Goal: Task Accomplishment & Management: Use online tool/utility

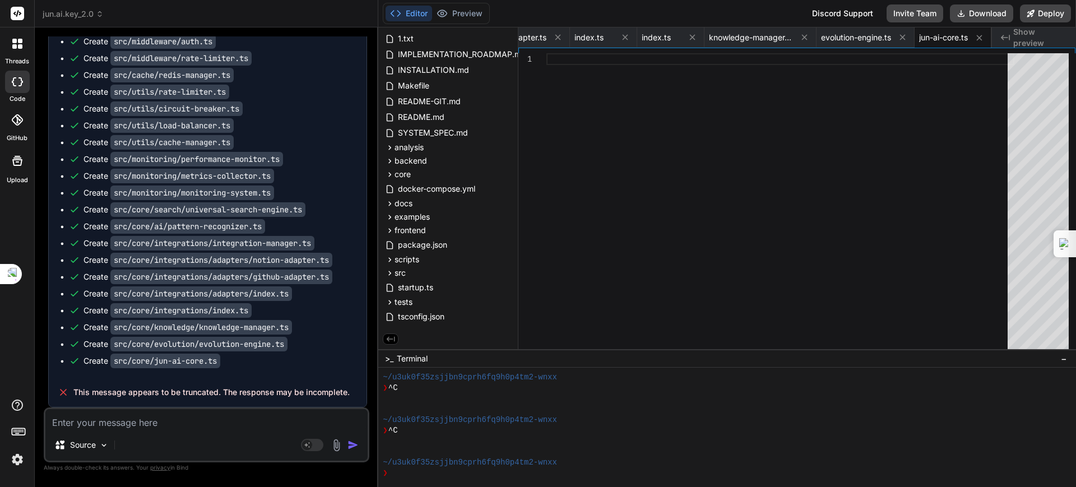
scroll to position [8850, 0]
click at [261, 425] on textarea at bounding box center [206, 419] width 322 height 20
type textarea "ㄐ"
type textarea "x"
type textarea "ㄐㄛ"
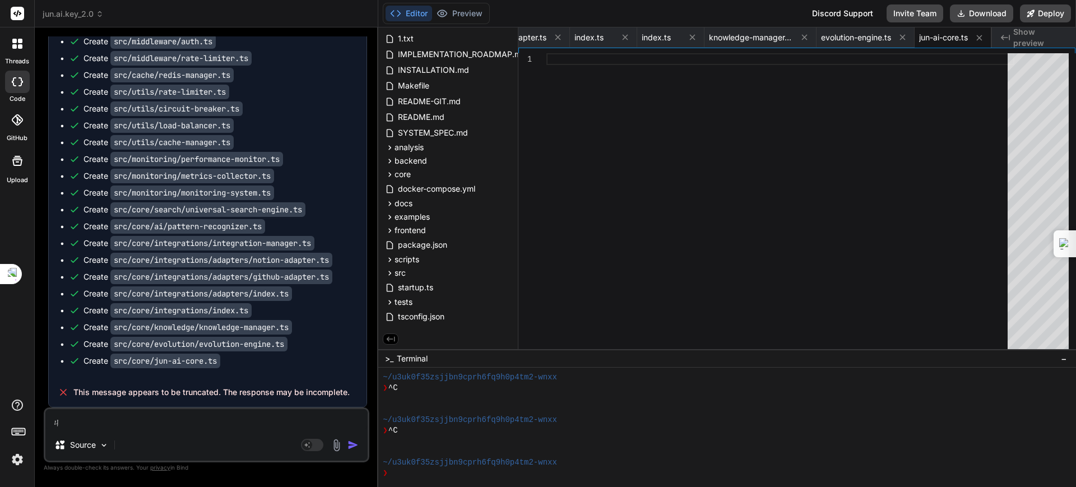
type textarea "x"
type textarea "ㄐㄛˋ"
type textarea "x"
type textarea "ㄒㄛ"
type textarea "x"
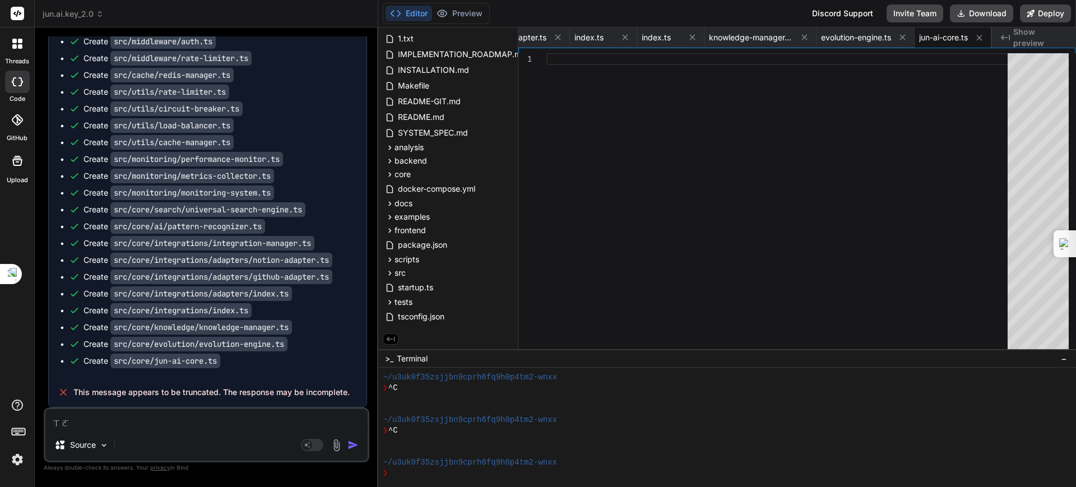
type textarea "ㄒㄩㄛ"
type textarea "x"
type textarea "ㄒㄩㄛˋ"
type textarea "x"
type textarea "ㄒㄩ"
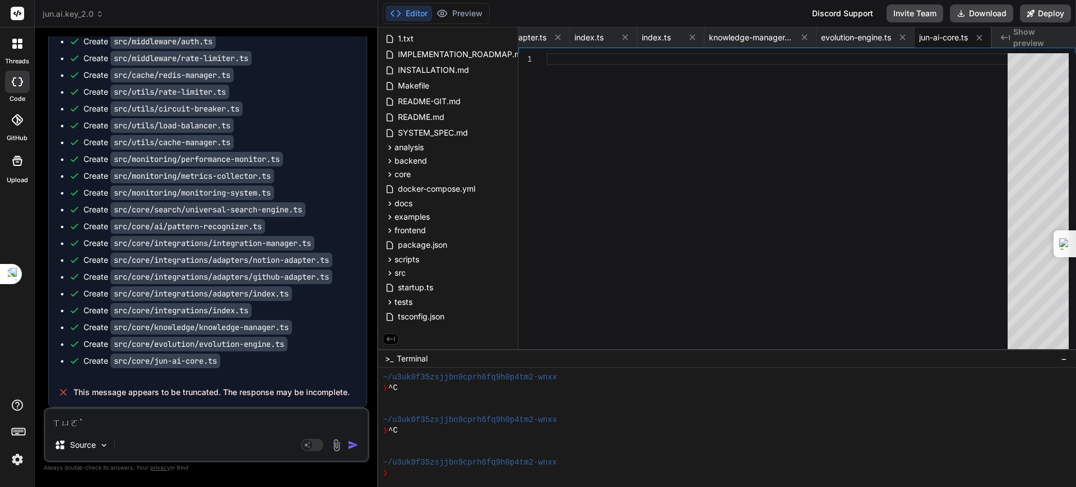
type textarea "x"
type textarea "ㄒ"
type textarea "x"
type textarea "ㄐ"
type textarea "x"
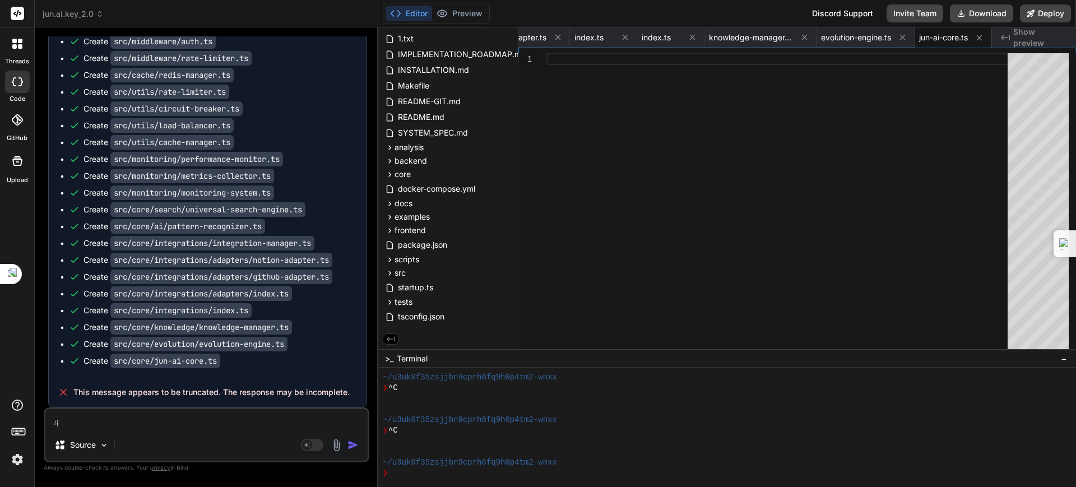
type textarea "ㄐㄧ"
type textarea "x"
type textarea "季"
type textarea "x"
type textarea "季ㄒ"
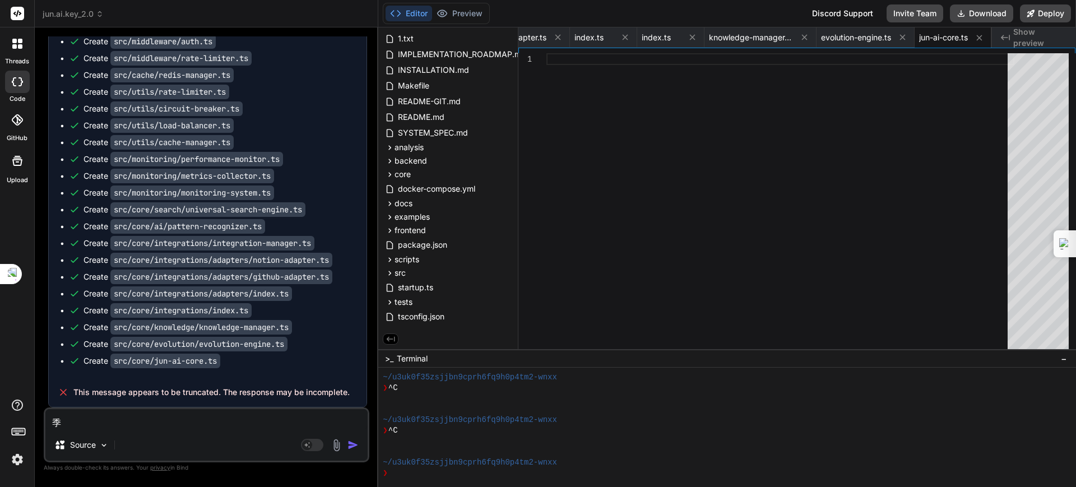
type textarea "x"
type textarea "季ㄒㄩ"
type textarea "x"
type textarea "繼續"
type textarea "x"
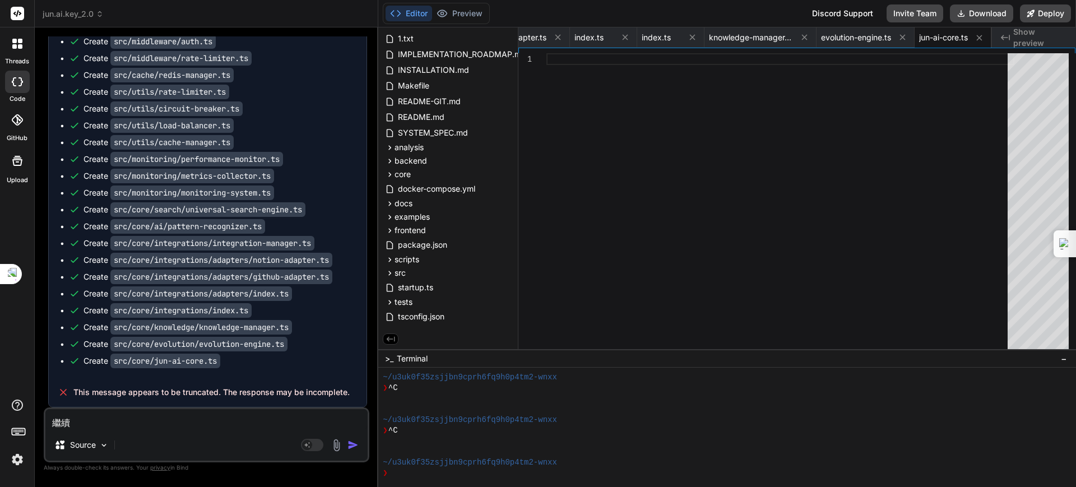
type textarea "繼續"
type textarea "x"
type textarea "繼續 ㄊ"
type textarea "x"
type textarea "繼續 ㄊㄞ"
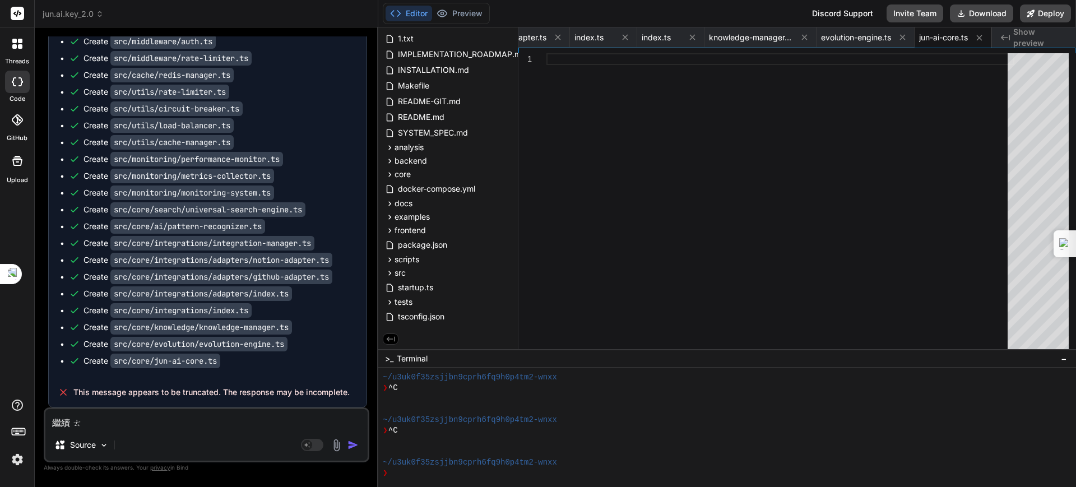
type textarea "x"
type textarea "繼續 太"
type textarea "x"
type textarea "繼續 太ㄔ"
type textarea "x"
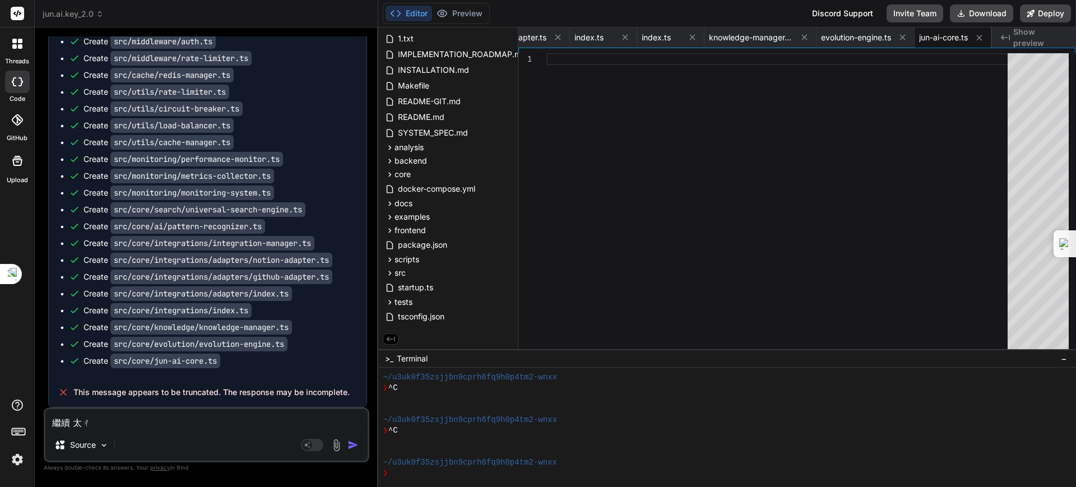
type textarea "繼續 太ㄔㄤ"
type textarea "x"
type textarea "繼續 太長"
type textarea "x"
type textarea "繼續 太長ㄜ"
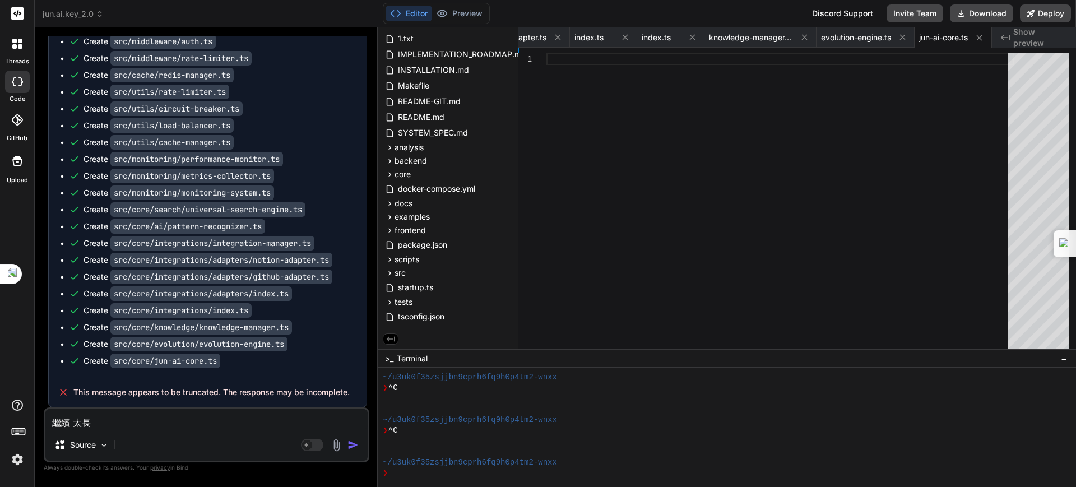
type textarea "x"
type textarea "繼續 太長ㄉㄜ"
type textarea "x"
type textarea "繼續 太長的"
type textarea "x"
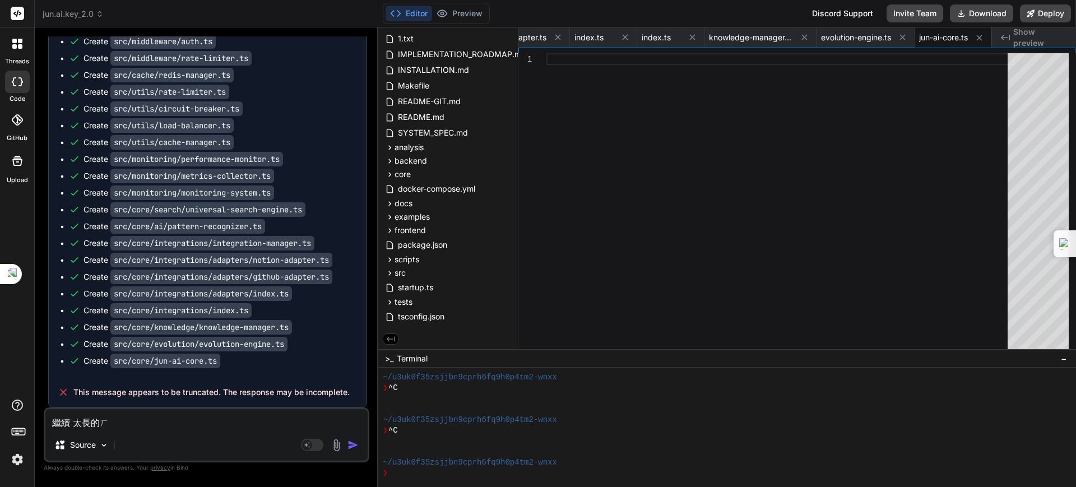
type textarea "繼續 太長的ㄏㄨ"
type textarea "x"
type textarea "繼續 太長的ㄏㄨㄚ"
type textarea "x"
type textarea "繼續 太長的話"
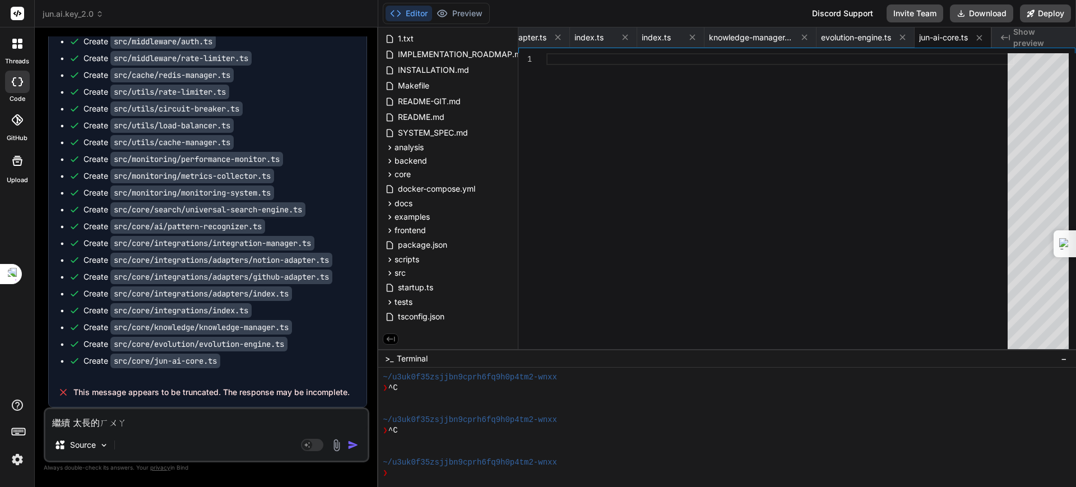
type textarea "x"
type textarea "繼續 太長的話ㄐ"
type textarea "x"
type textarea "繼續 太長的話ㄐㄧ"
type textarea "x"
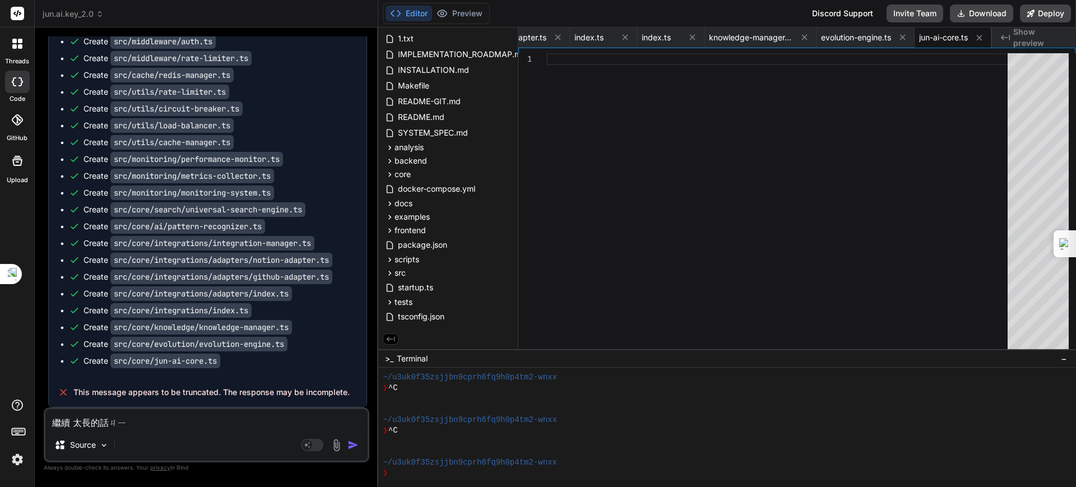
type textarea "繼續 太長的畫技"
type textarea "x"
type textarea "繼續 太長的畫技ㄉ"
type textarea "x"
type textarea "繼續 太長的畫技ㄉㄜ"
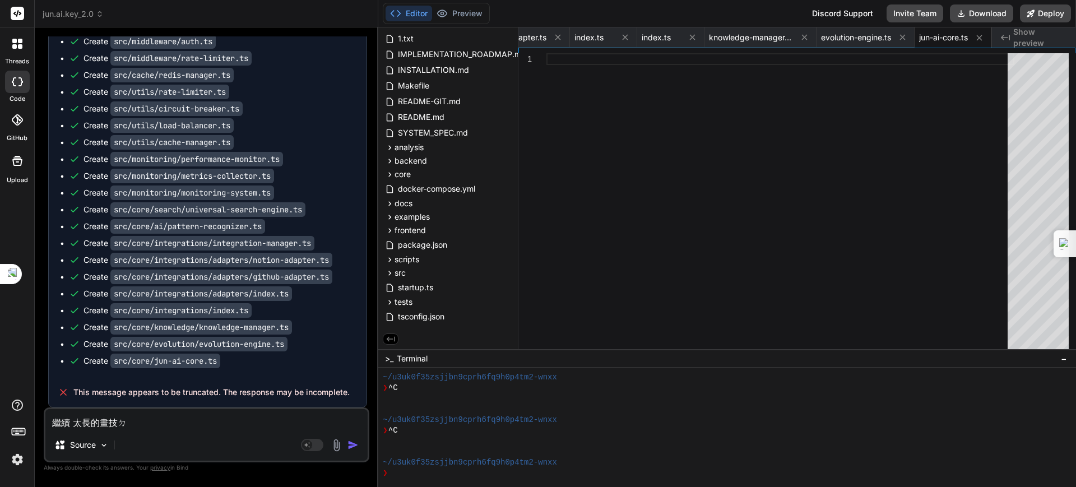
type textarea "x"
type textarea "繼續 太長的話記得"
type textarea "x"
type textarea "繼續 太長的話記得ㄈ"
type textarea "x"
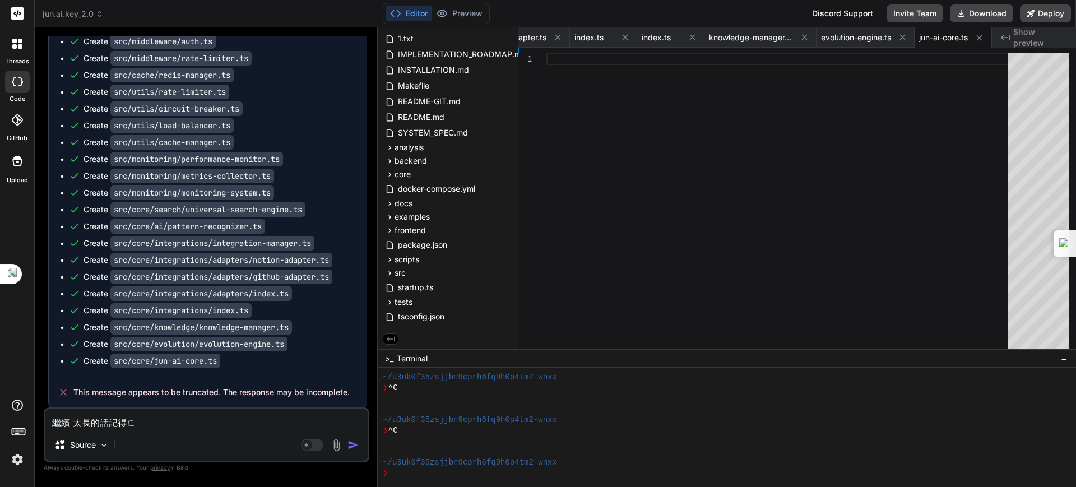
type textarea "繼續 太長的話記得ㄈㄣ"
type textarea "x"
type textarea "繼續 太長的話季得分"
type textarea "x"
type textarea "繼續 太長的話季得分ㄉ"
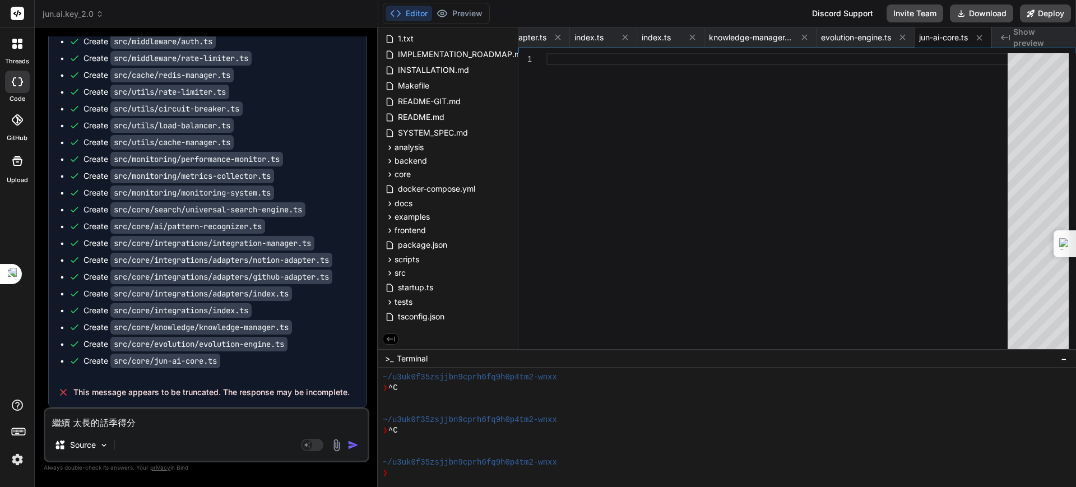
type textarea "x"
type textarea "繼續 太長的話季得分ㄉㄨ"
type textarea "x"
type textarea "繼續 太長的話季得分ㄉㄨㄢ"
type textarea "x"
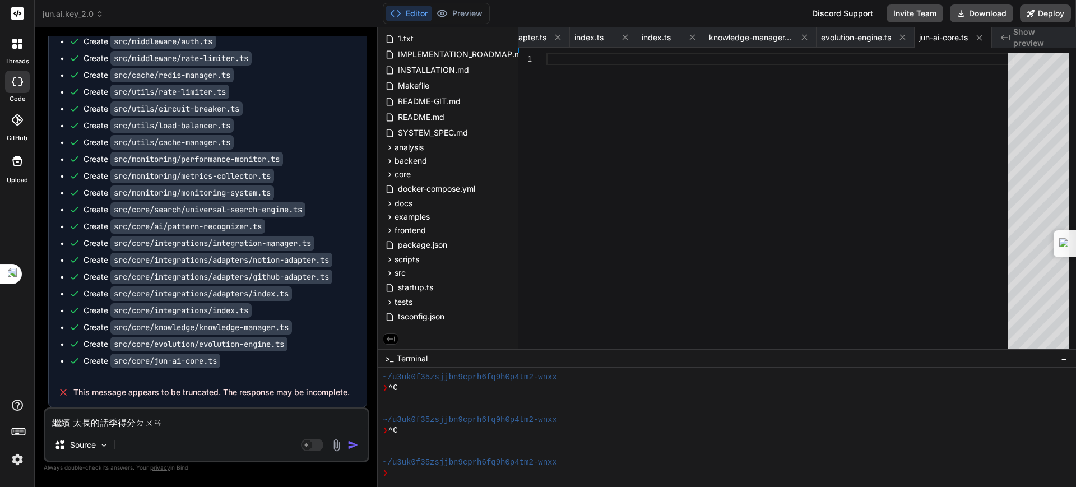
type textarea "繼續 太長的話記得分段"
type textarea "x"
type textarea "繼續 太長的話記得分段ㄐ"
type textarea "x"
type textarea "繼續 太長的話記得分段ㄐㄧ"
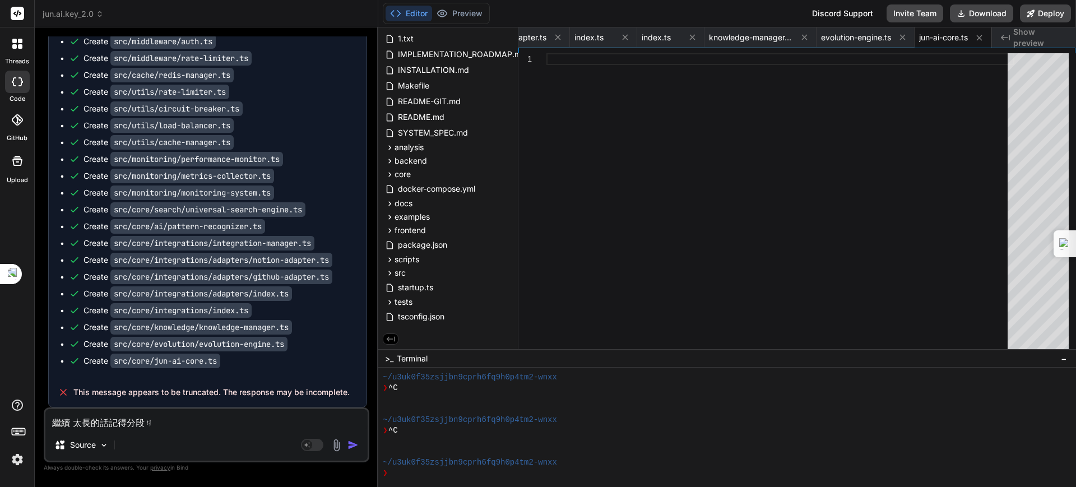
type textarea "x"
type textarea "繼續 太長的話記得分段ㄐㄧㄣ"
type textarea "x"
type textarea "繼續 太長的話記得分段進"
type textarea "x"
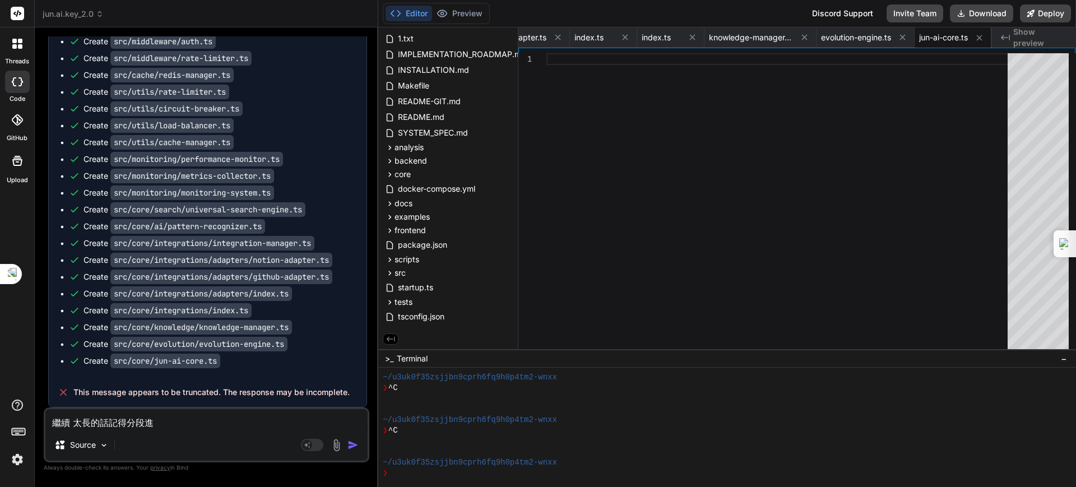
type textarea "繼續 太長的話記得分段進ㄧ"
type textarea "x"
type textarea "繼續 太長的話記得分段進ㄒㄧ"
type textarea "x"
type textarea "繼續 太長的話記得分段進ㄒㄧㄥ"
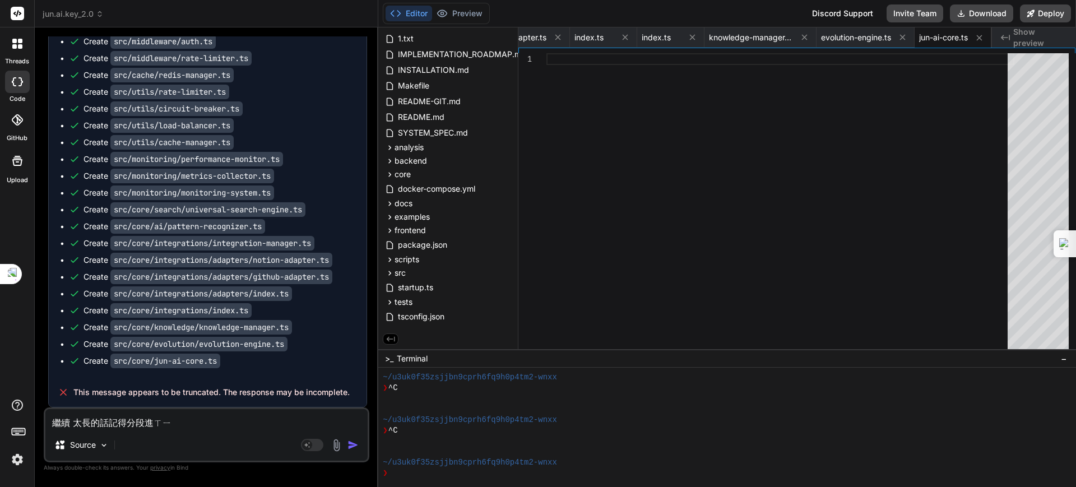
type textarea "x"
type textarea "繼續 太長的話記得分段進行ㄥ"
type textarea "x"
type textarea "繼續 太長的話記得分段進行"
type textarea "x"
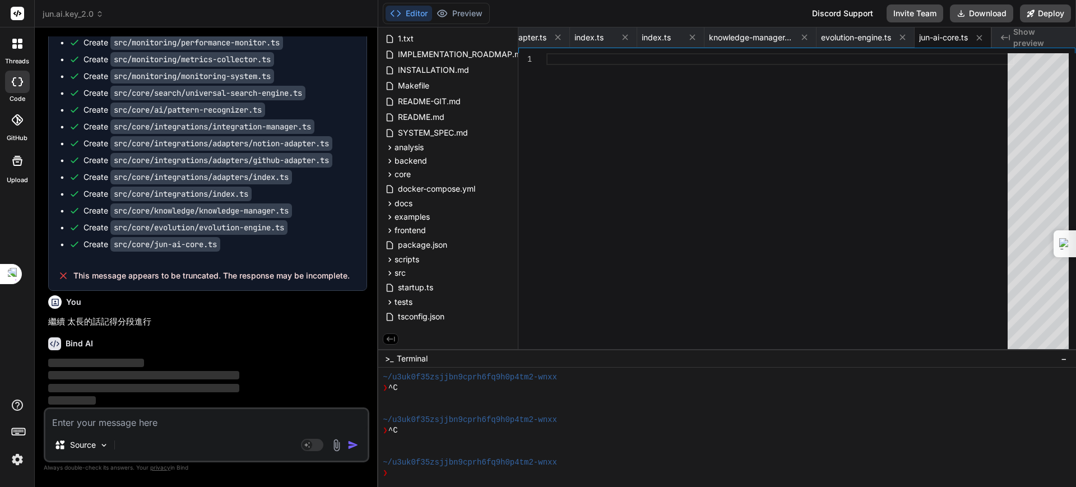
scroll to position [8966, 0]
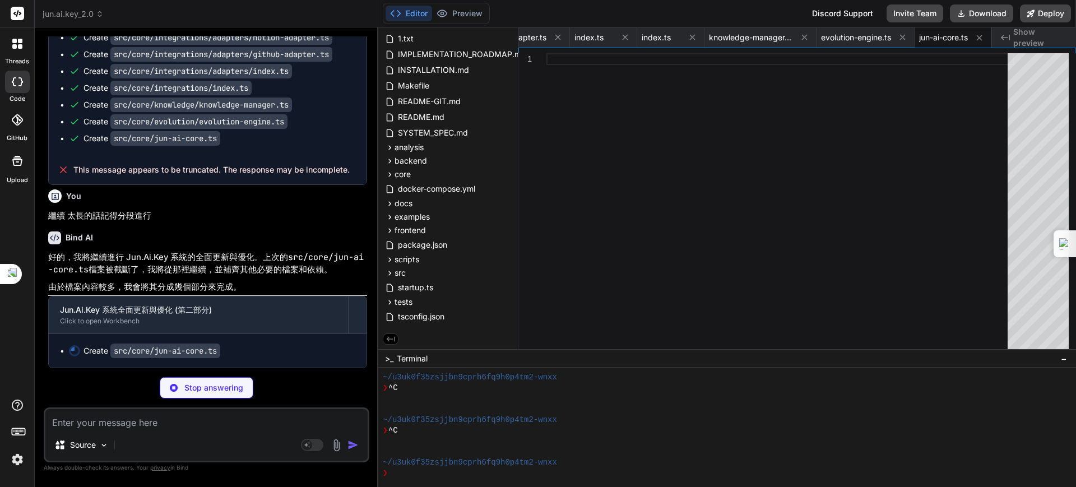
type textarea "x"
type textarea "}"
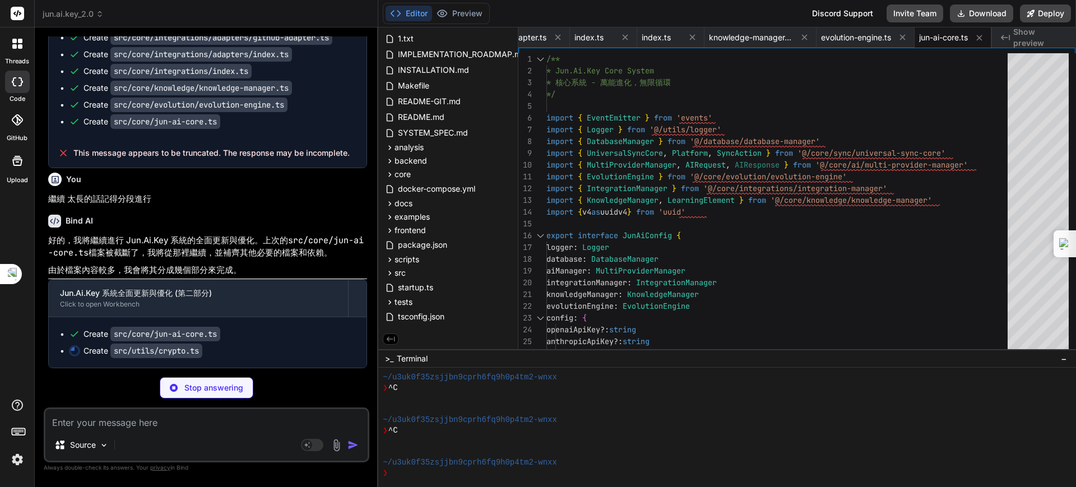
type textarea "x"
type textarea "*/ export function generateIv(): string { return crypto.randomBytes(IV_LENGTH).…"
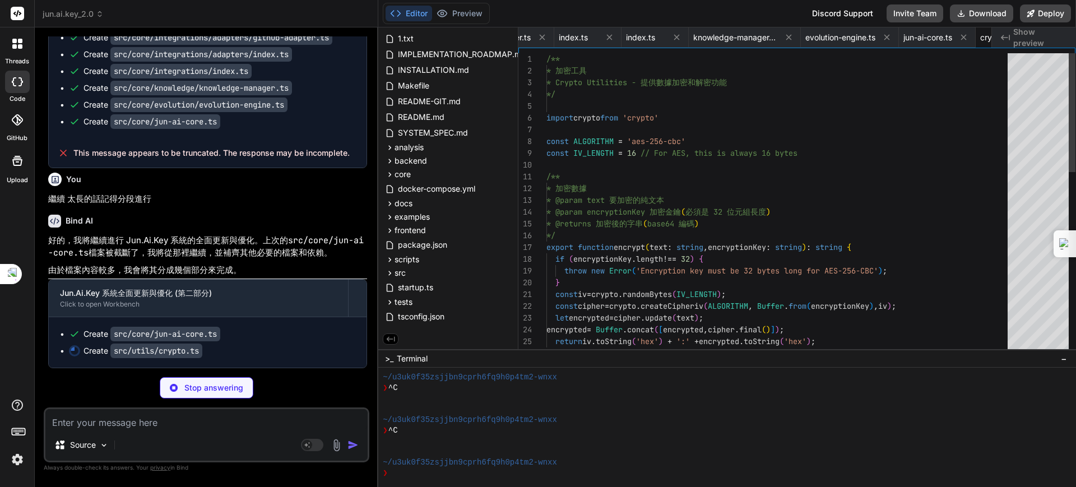
scroll to position [0, 2452]
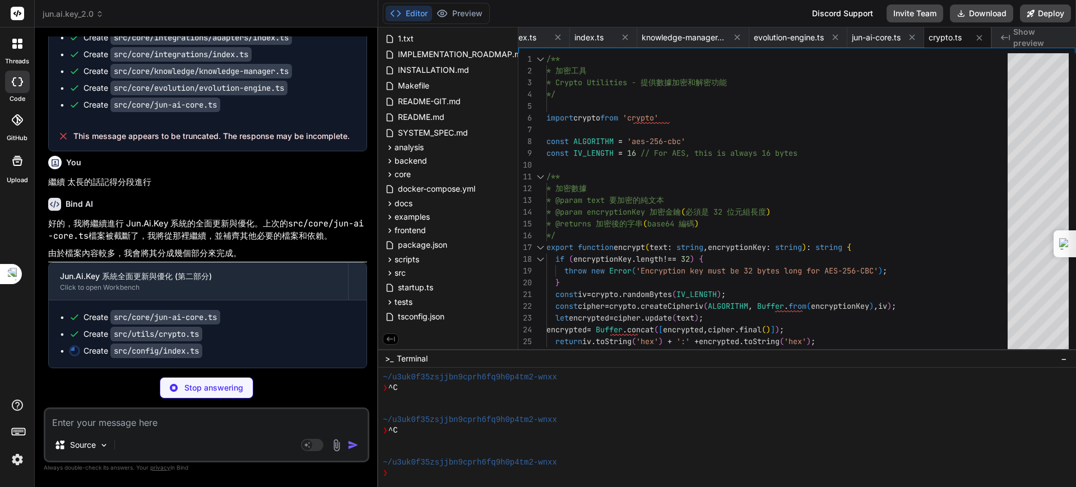
type textarea "x"
type textarea "if (config.encryptionKey.length !== 32) { console.error('CRITICAL ERROR: ENCRYP…"
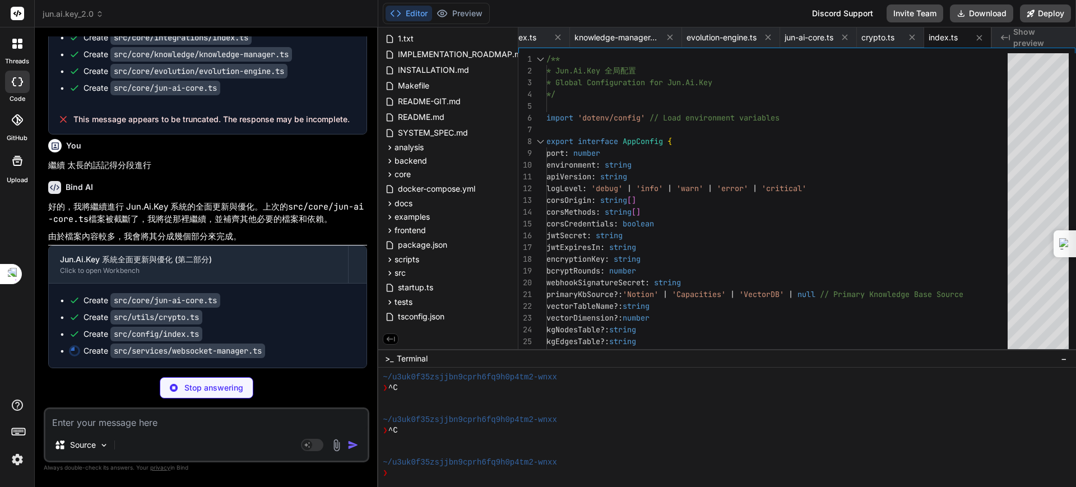
type textarea "x"
type textarea "}); } }"
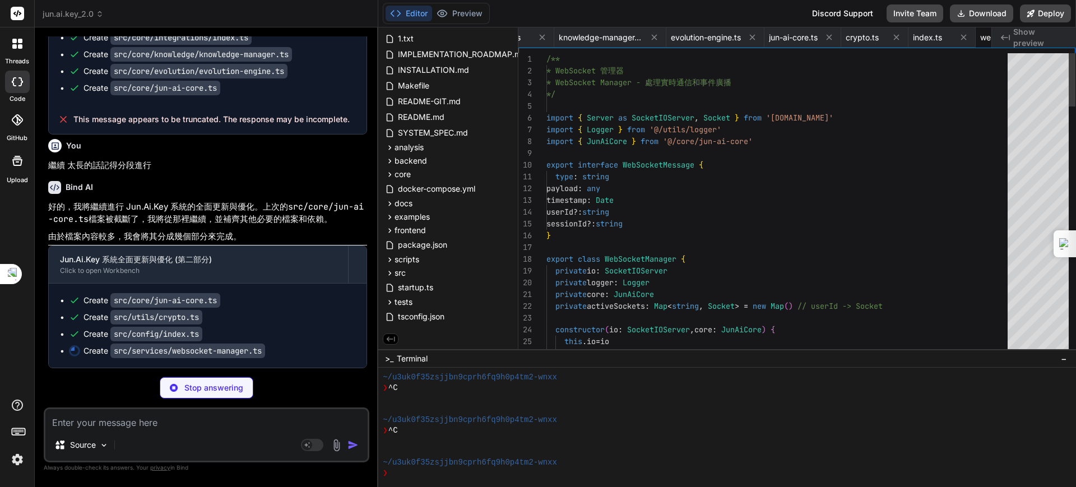
scroll to position [0, 2631]
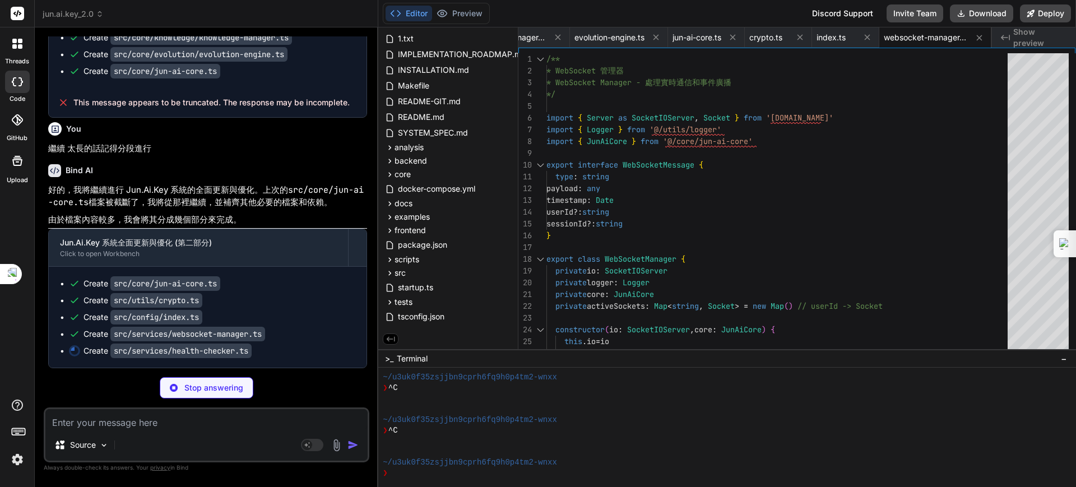
scroll to position [9140, 0]
type textarea "x"
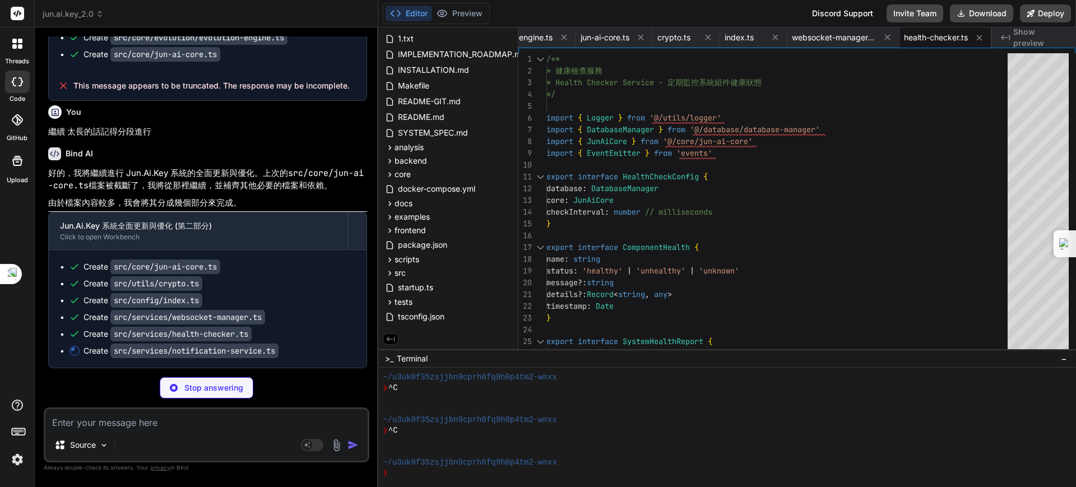
type textarea "x"
type textarea "}"
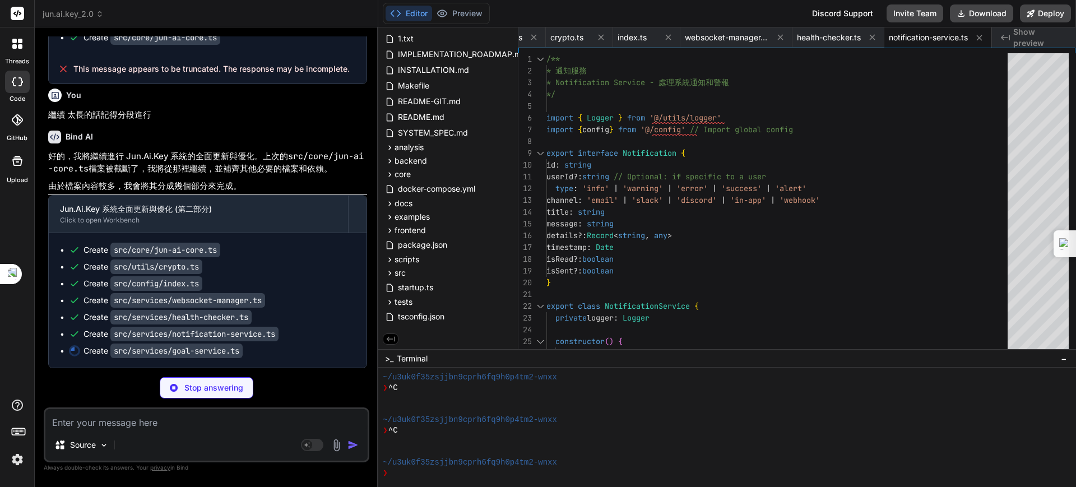
type textarea "x"
type textarea "throw new Error(`Goal decomposition failed: ${error.message}`); } } }"
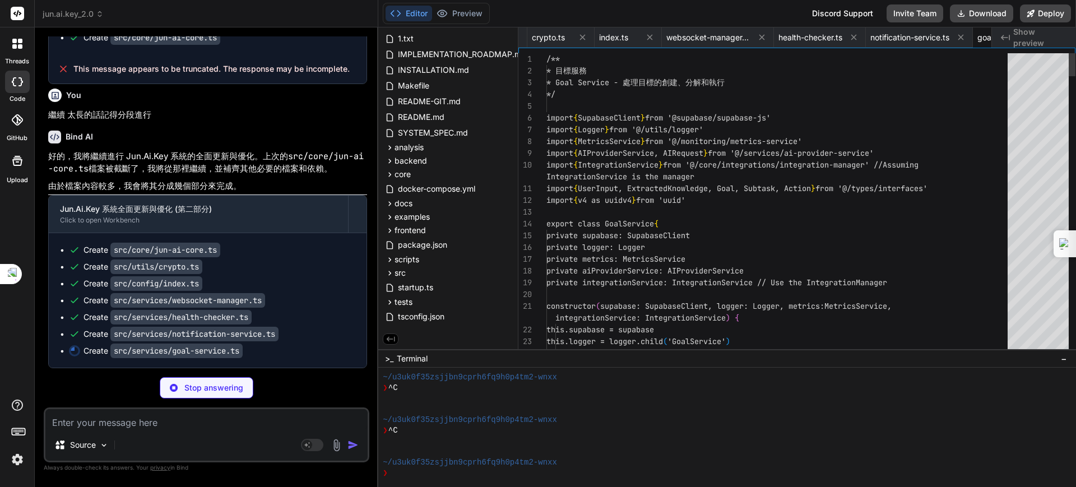
scroll to position [0, 2917]
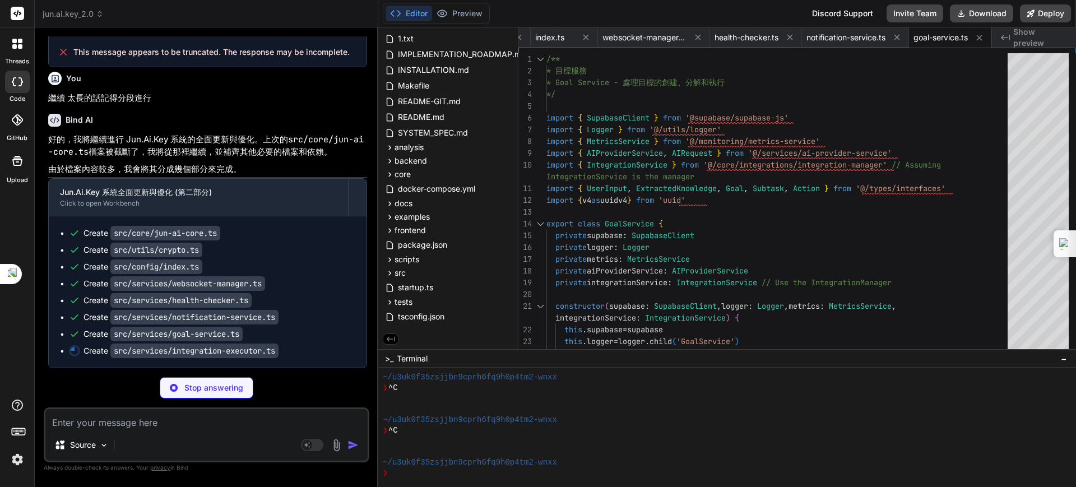
type textarea "x"
type textarea "} catch (error) { results.push({ actionId: action.id, success: false, error: er…"
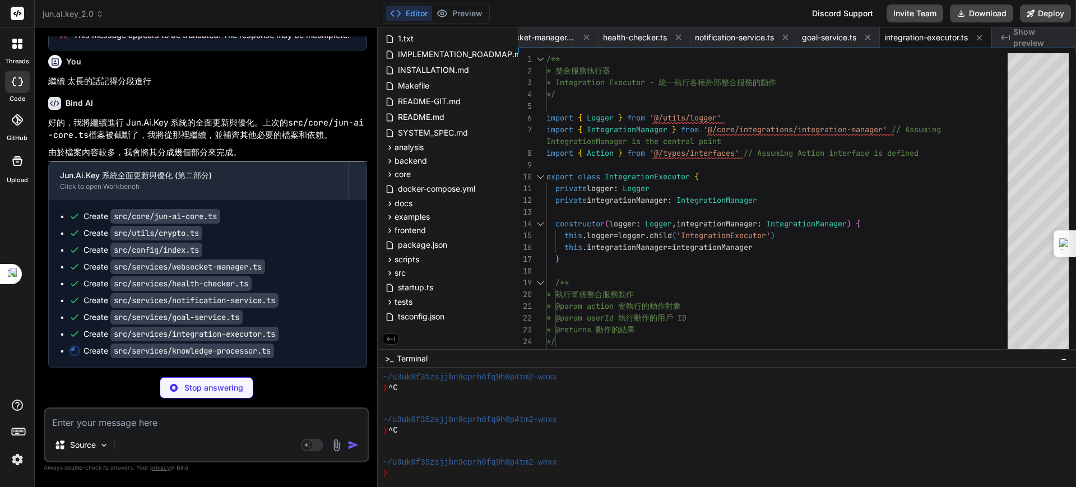
type textarea "x"
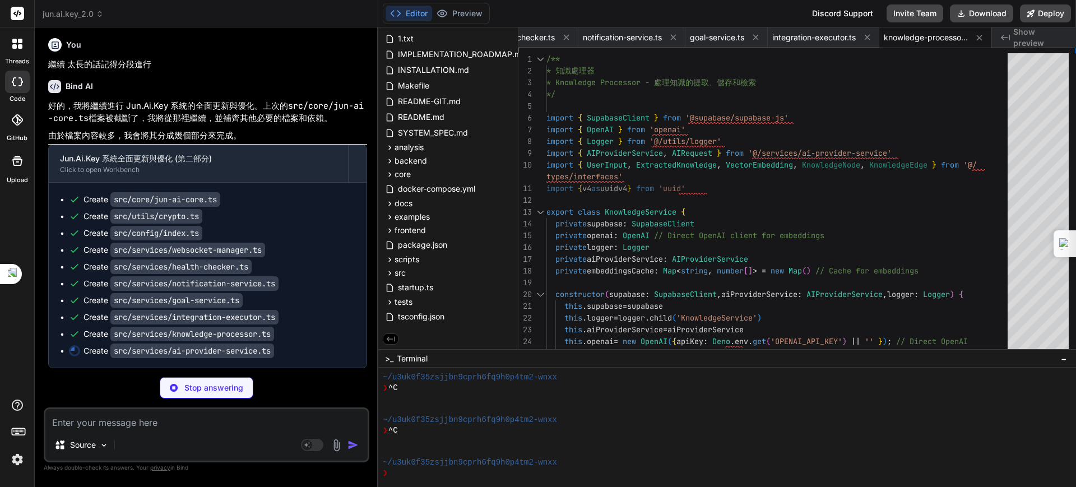
type textarea "x"
type textarea "capabilities: [...new Set(providers.flatMap(p => p.capabilities))], models: [..…"
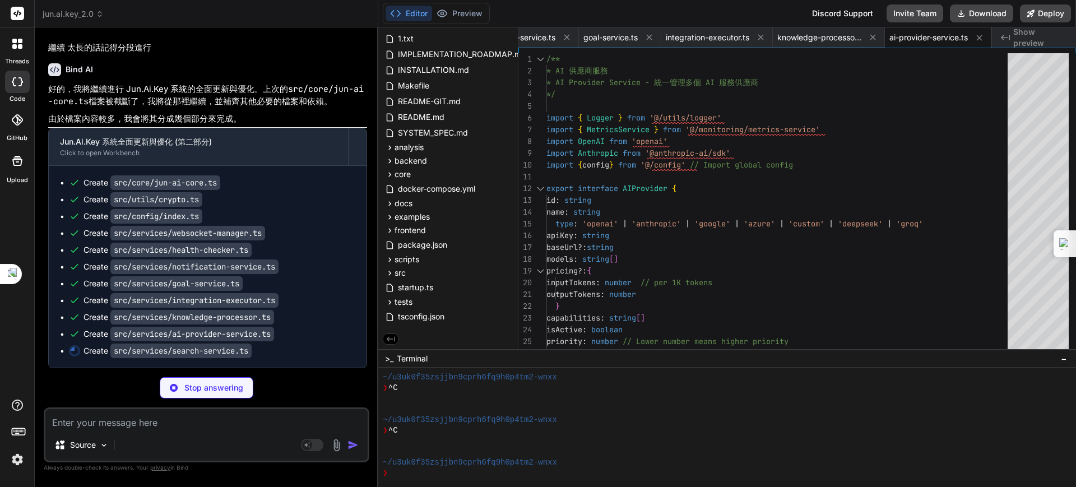
type textarea "x"
type textarea "return `search:${request.userId}:${request.query}:${sortedPlatforms}:${sortedFi…"
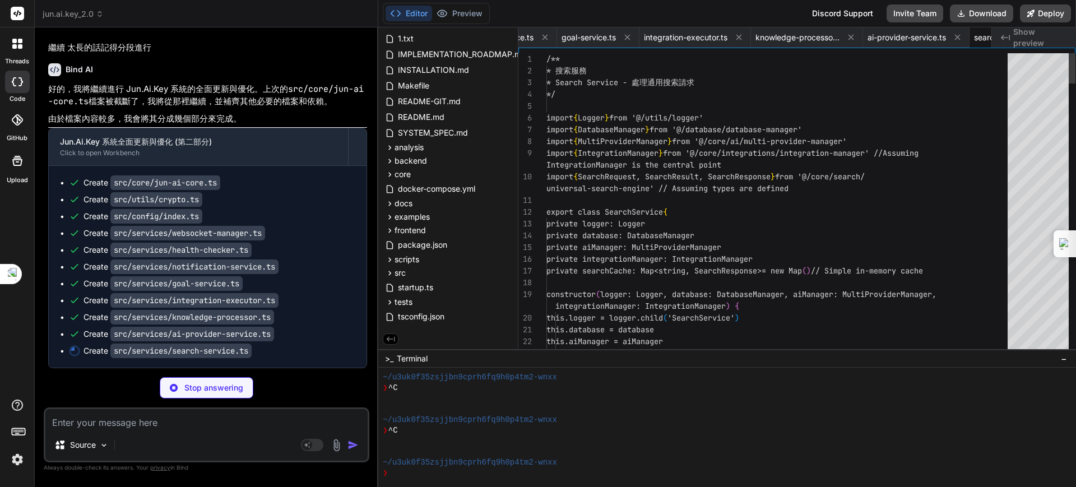
scroll to position [0, 3342]
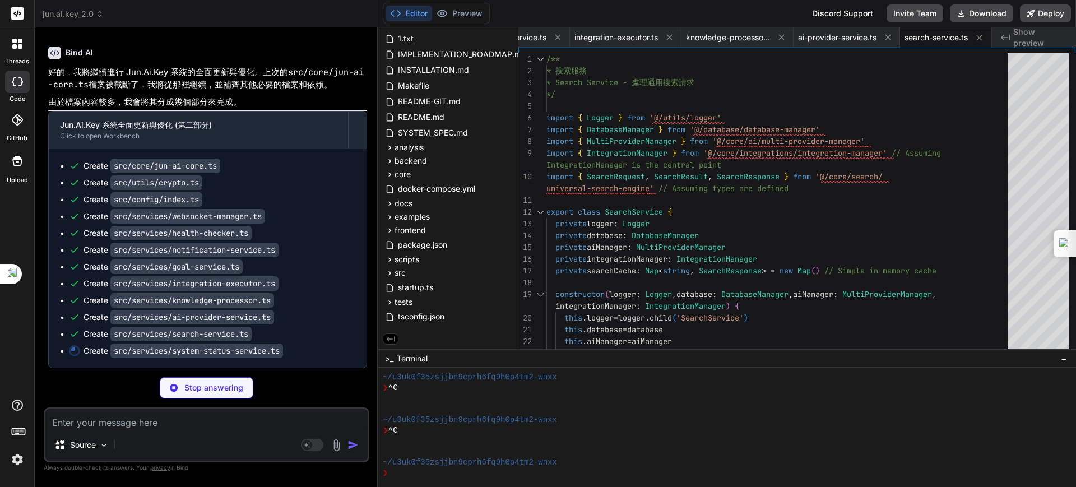
type textarea "x"
type textarea "apiGateway: APIGateway checkInterval?: number }"
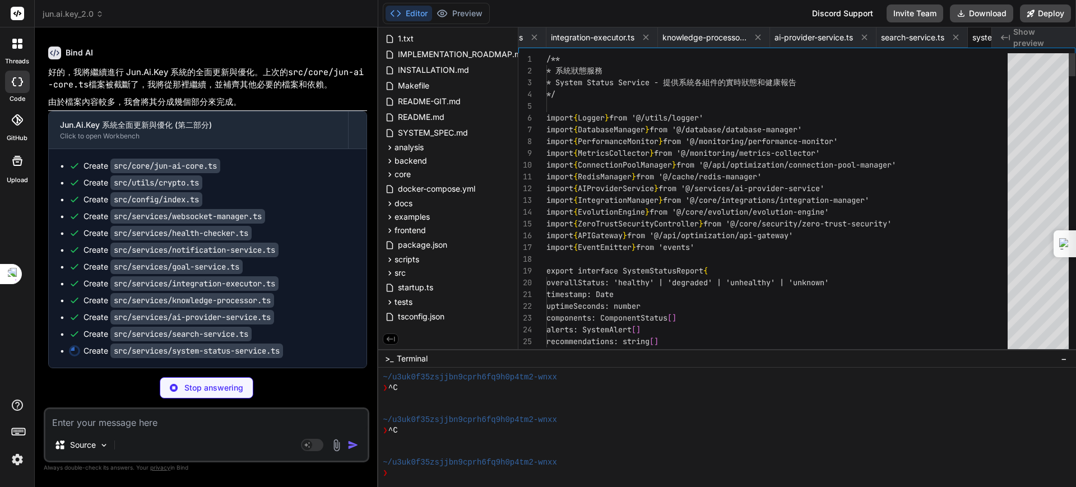
scroll to position [0, 3454]
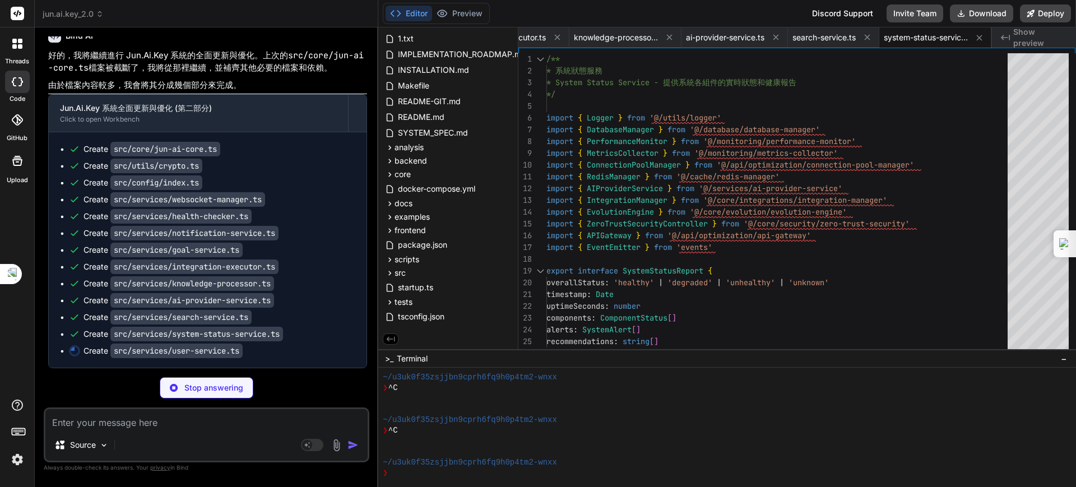
type textarea "x"
type textarea "return name.replace(/[A-Z]/g, letter => `_${letter.toLowerCase()}`); } }"
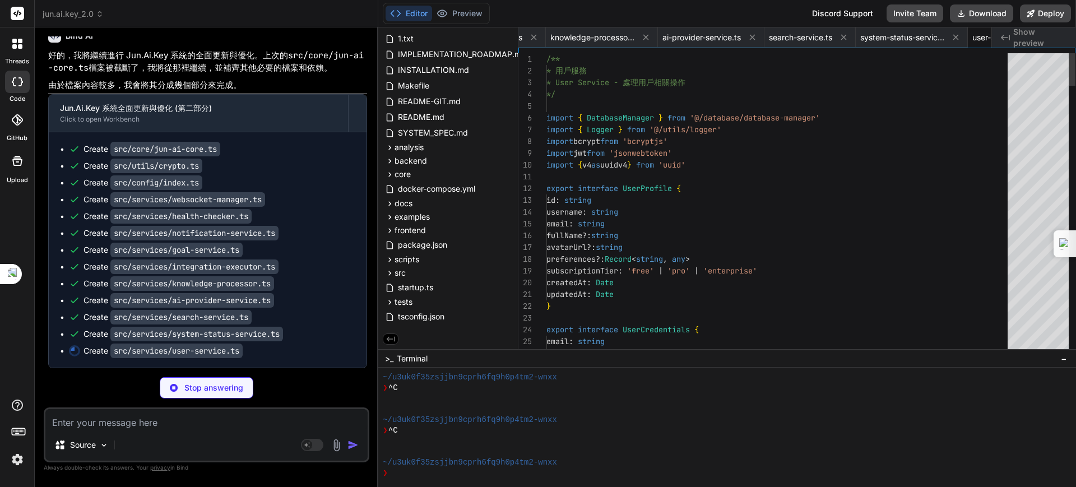
scroll to position [0, 3538]
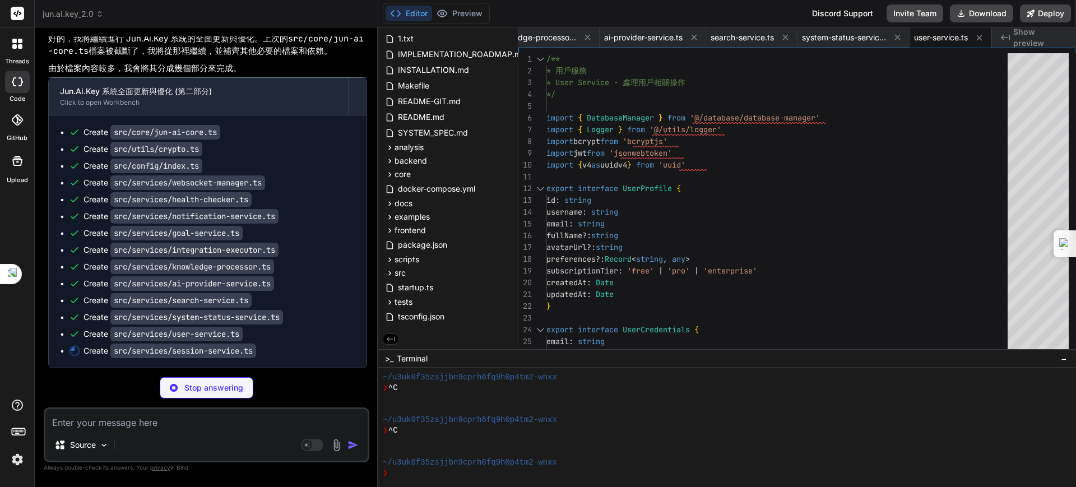
type textarea "x"
type textarea "} }"
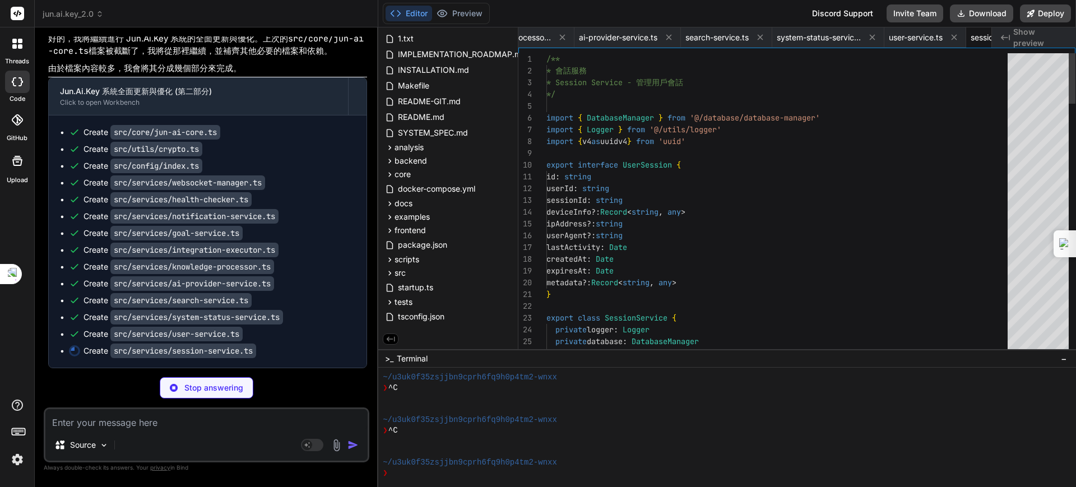
scroll to position [0, 3633]
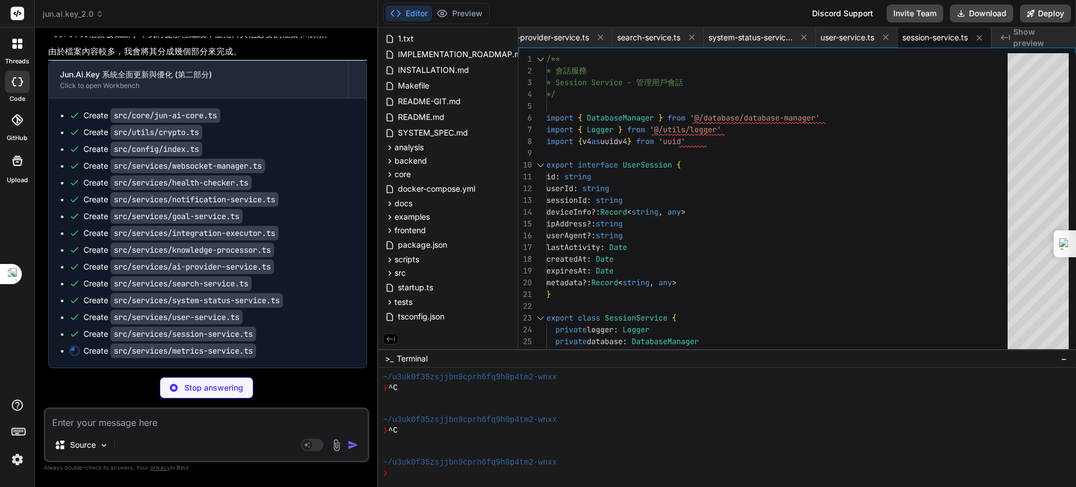
type textarea "x"
type textarea "}"
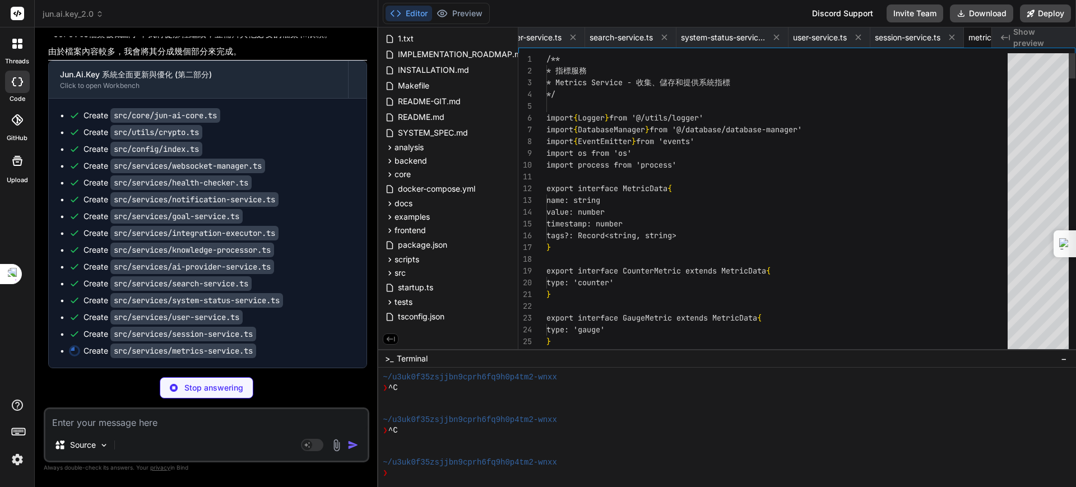
scroll to position [0, 3729]
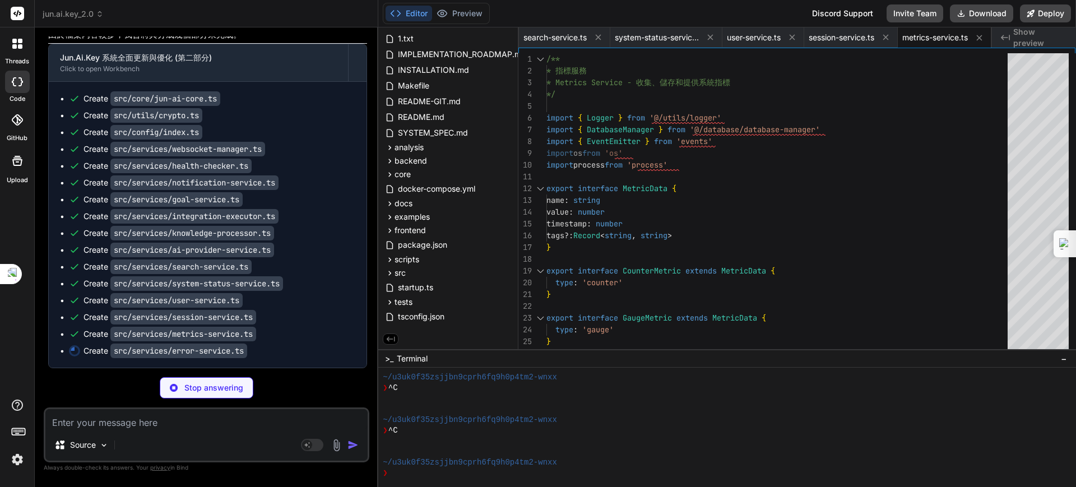
type textarea "x"
type textarea "getRetryDelay(attemptNumber: number, baseDelay: number = 1000, maxDelay: number…"
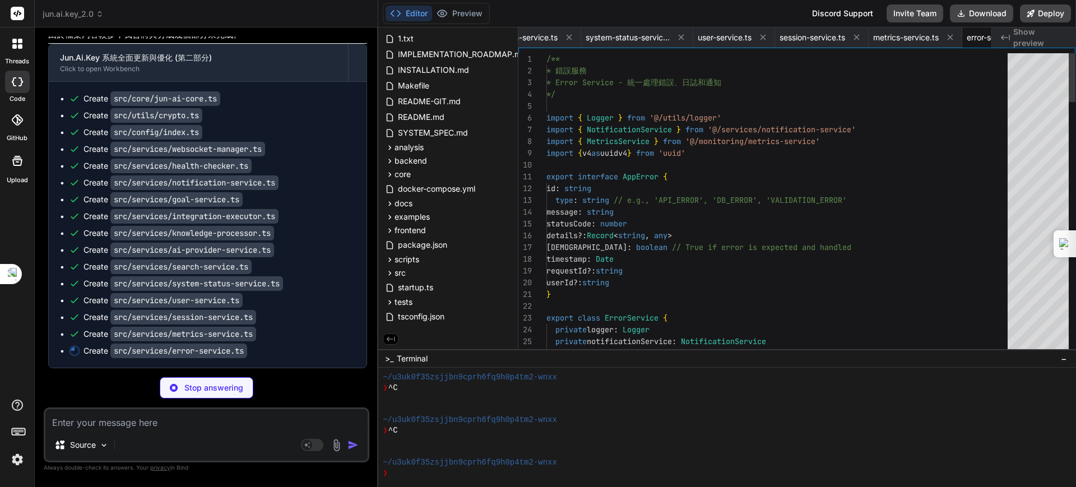
scroll to position [0, 3814]
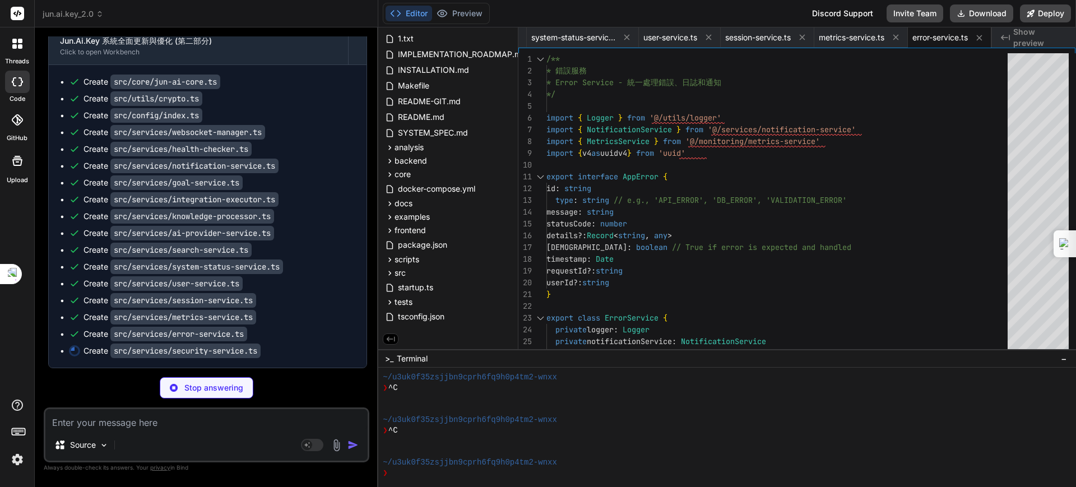
type textarea "x"
type textarea "this.logger.error('Security health check failed:', error); return { healthy: fa…"
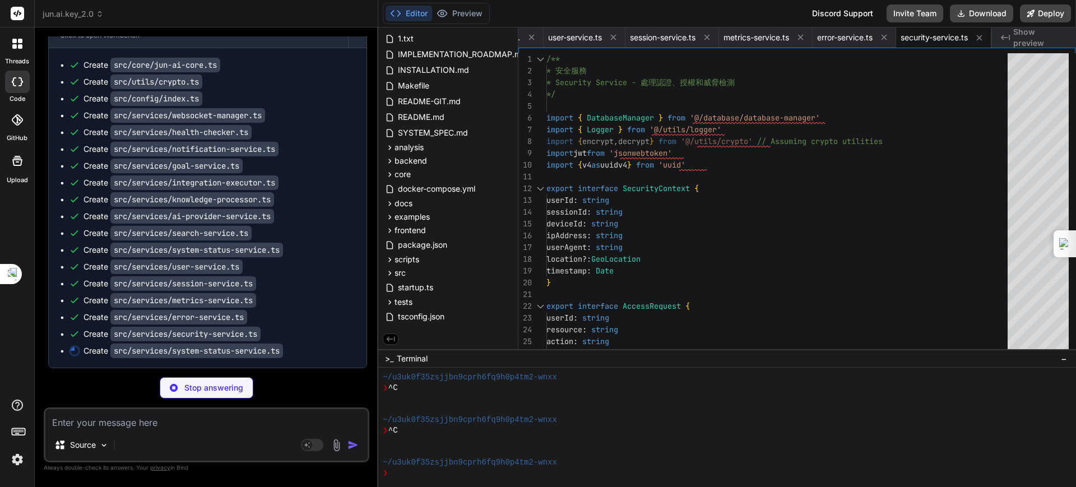
type textarea "x"
type textarea "apiGateway: APIGateway checkInterval?: number }"
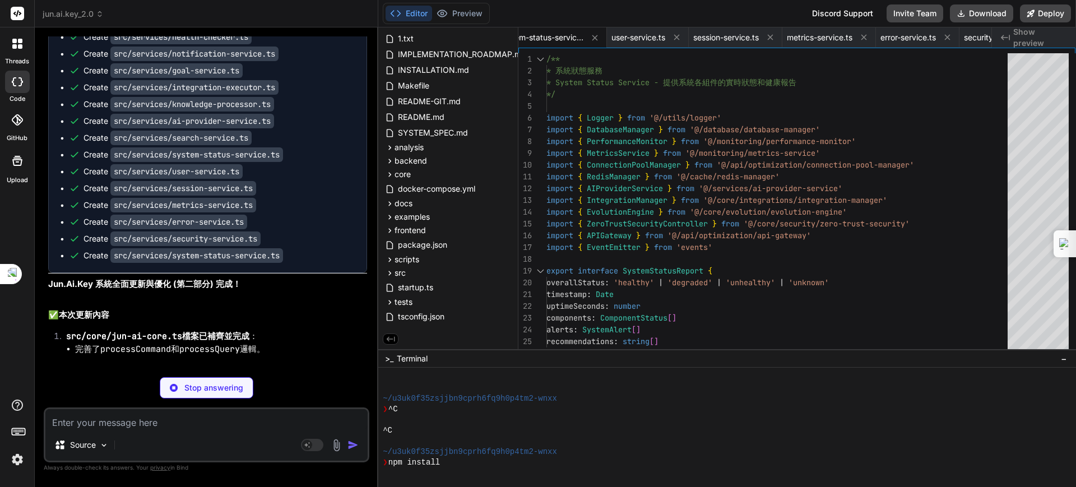
scroll to position [149, 0]
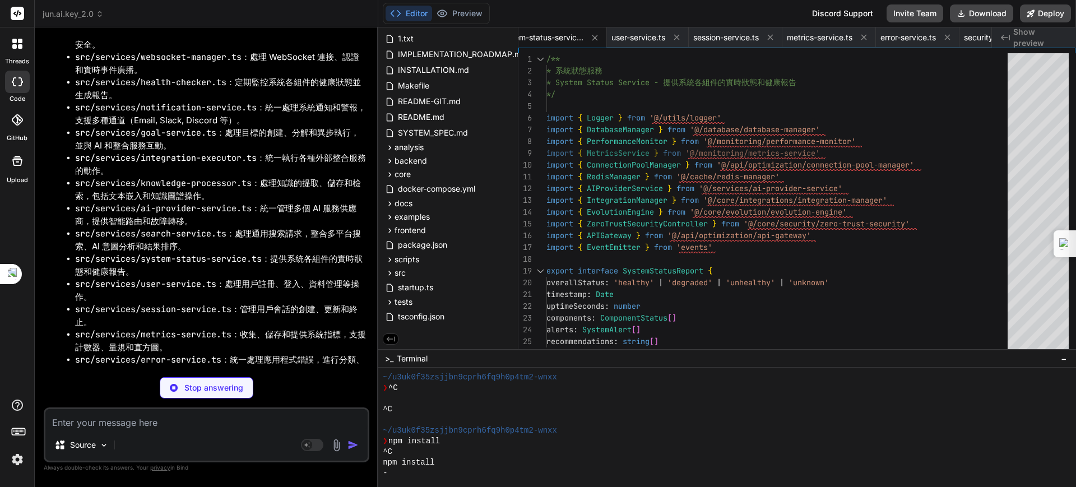
type textarea "x"
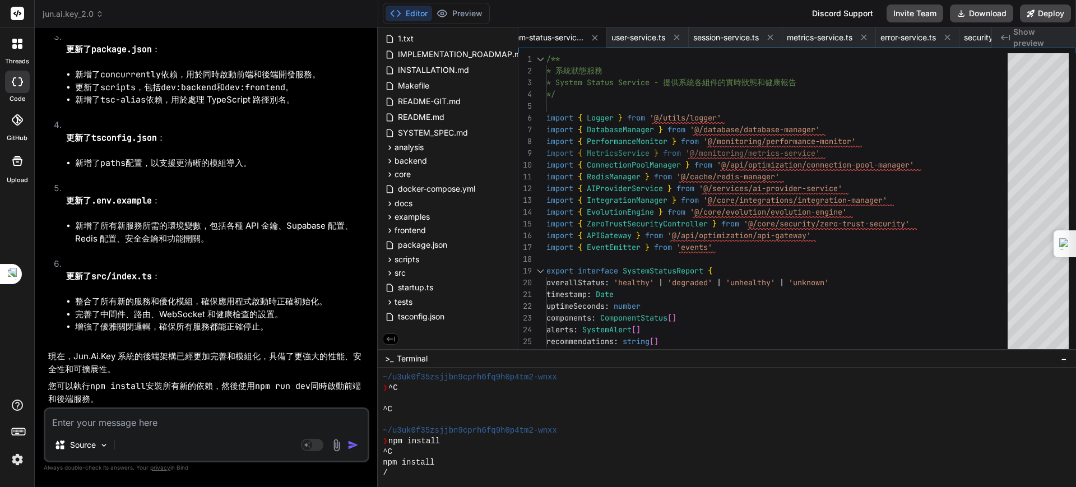
scroll to position [9980, 0]
drag, startPoint x: 293, startPoint y: 321, endPoint x: 273, endPoint y: 294, distance: 33.7
drag, startPoint x: 216, startPoint y: 416, endPoint x: 215, endPoint y: 423, distance: 6.3
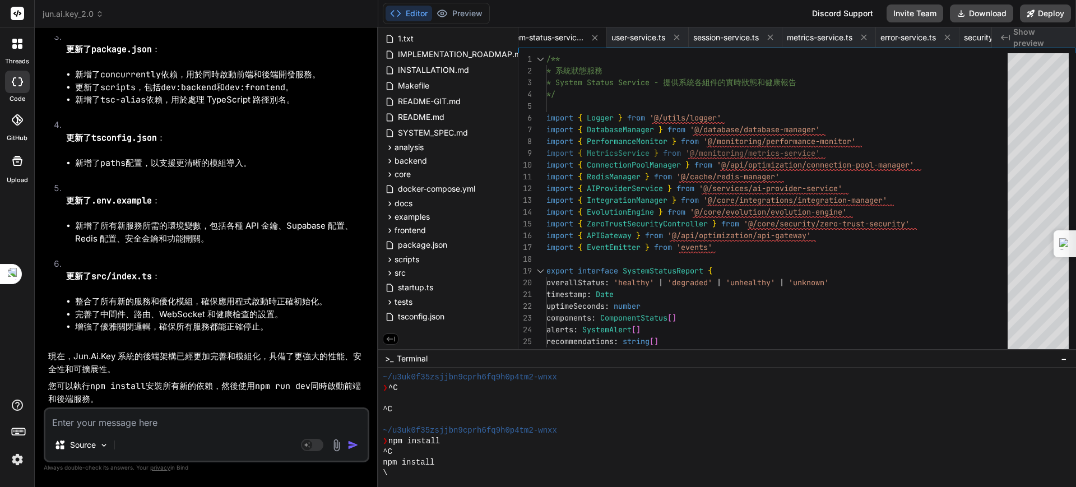
drag, startPoint x: 215, startPoint y: 423, endPoint x: 197, endPoint y: 420, distance: 18.1
click at [197, 420] on textarea at bounding box center [206, 419] width 322 height 20
drag, startPoint x: 310, startPoint y: 368, endPoint x: 293, endPoint y: 371, distance: 18.2
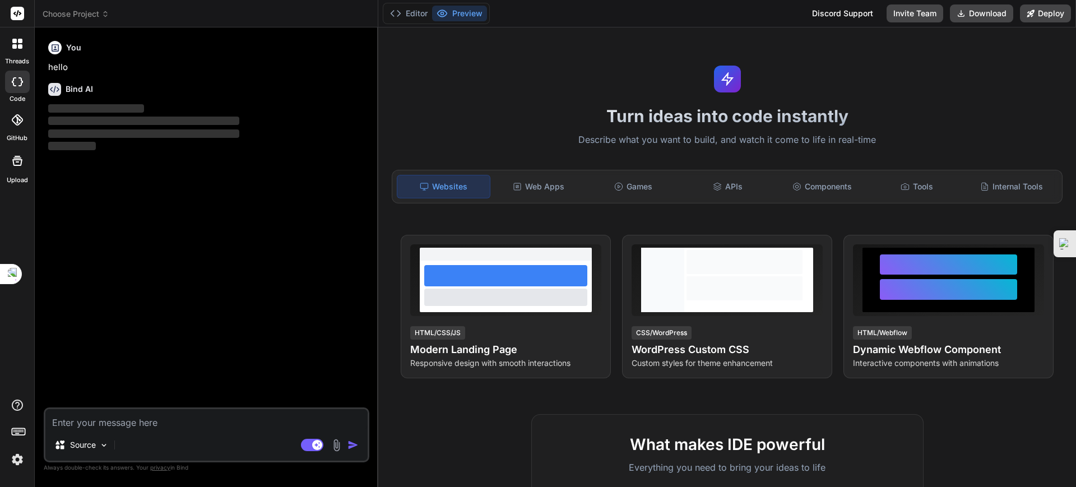
click at [94, 14] on span "Choose Project" at bounding box center [76, 13] width 67 height 11
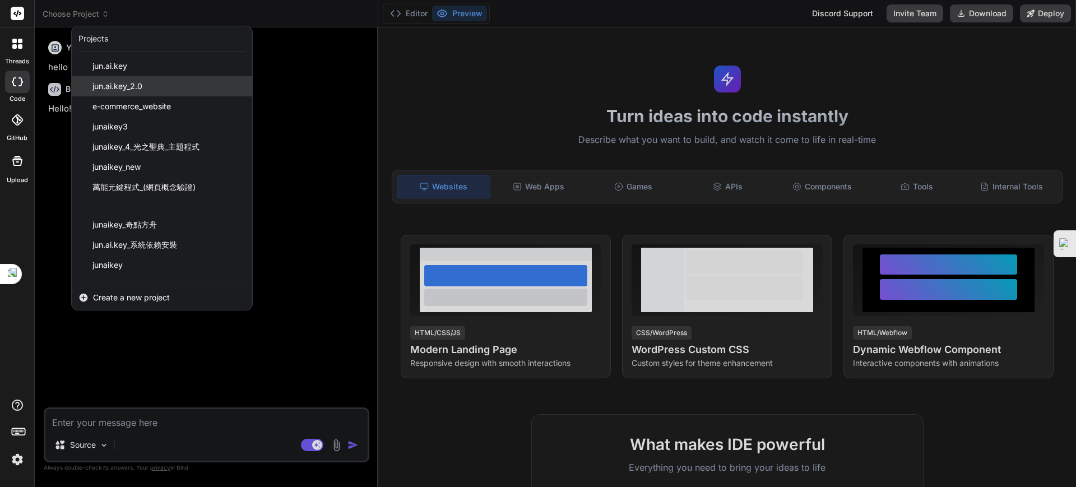
click at [113, 81] on span "jun.ai.key_2.0" at bounding box center [117, 86] width 50 height 11
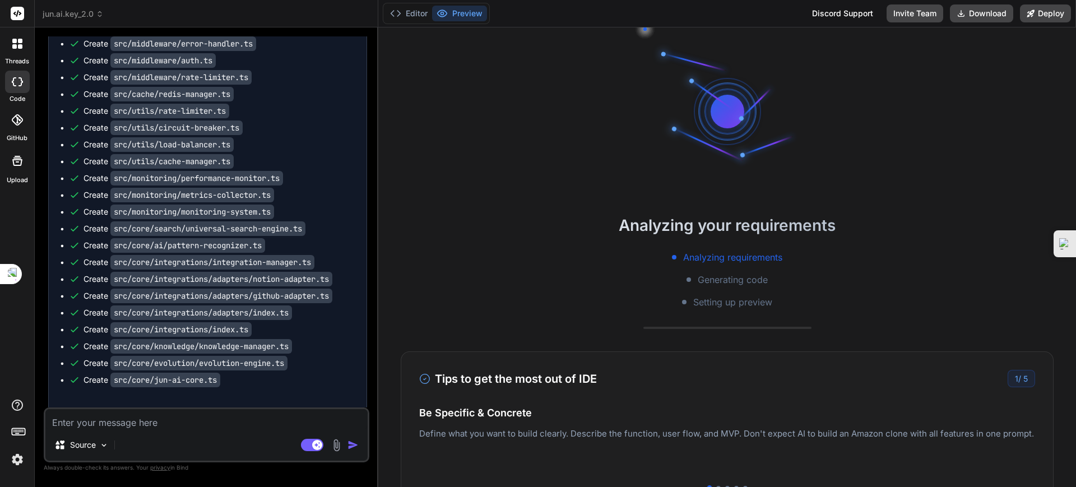
type textarea "x"
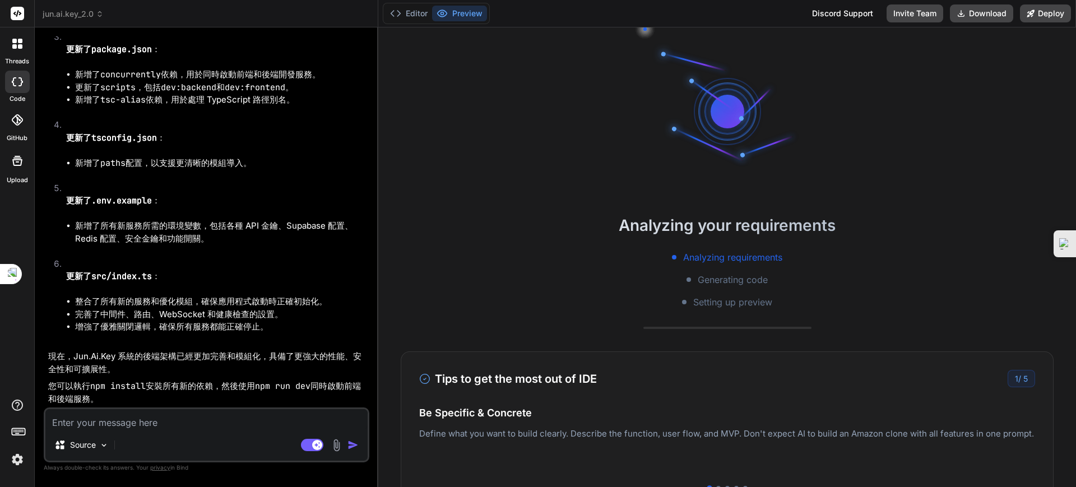
scroll to position [8281, 0]
click at [184, 425] on textarea at bounding box center [206, 419] width 322 height 20
click at [197, 415] on textarea at bounding box center [206, 419] width 322 height 20
type textarea "ㄐ"
type textarea "x"
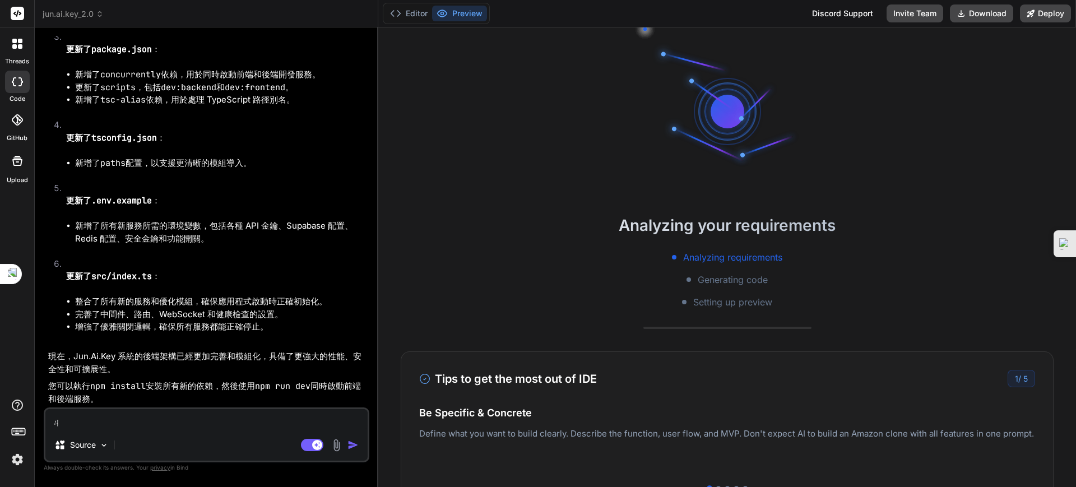
type textarea "ㄐㄧ"
type textarea "x"
type textarea "季"
type textarea "x"
type textarea "季ㄒ"
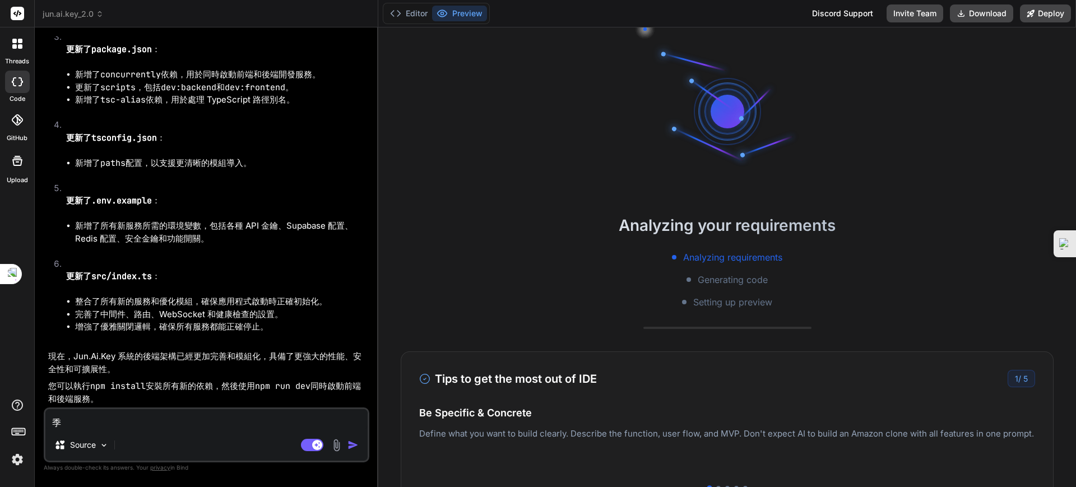
type textarea "x"
type textarea "季ㄒㄩ"
type textarea "x"
type textarea "季ㄐㄩ"
type textarea "x"
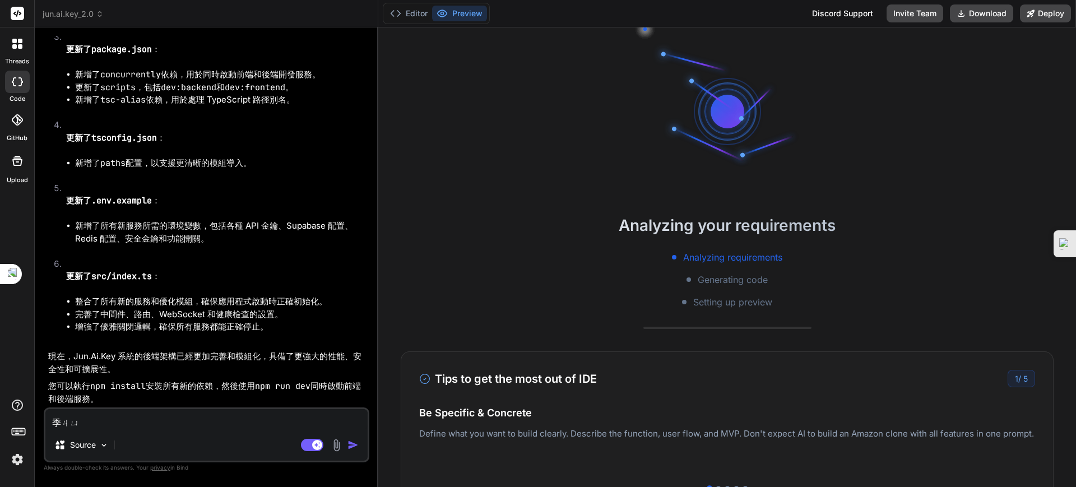
type textarea "季ㄓㄩ"
type textarea "x"
type textarea "季ㄓㄩㄥ"
type textarea "x"
type textarea "季ㄍㄩㄥ"
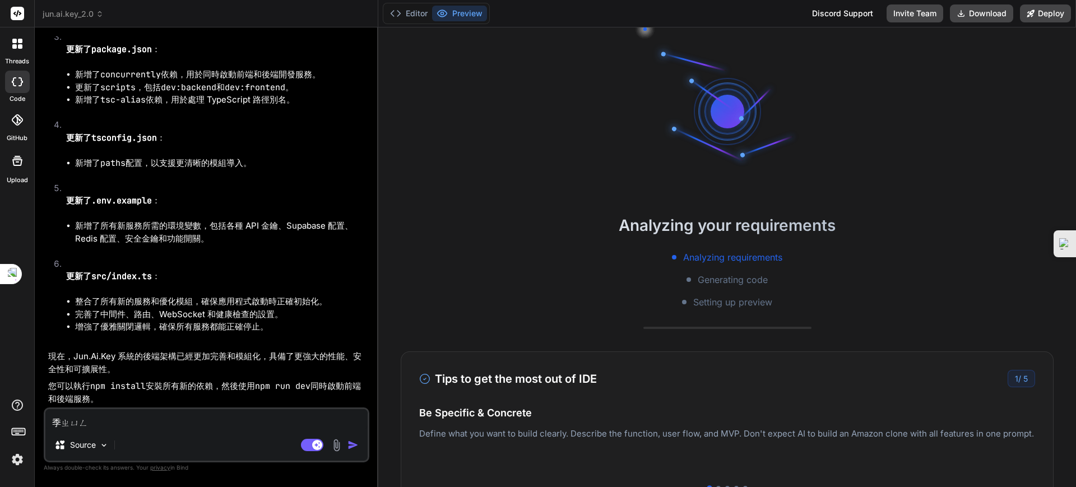
type textarea "x"
type textarea "季ㄍㄩ"
type textarea "x"
type textarea "季ㄍ"
type textarea "x"
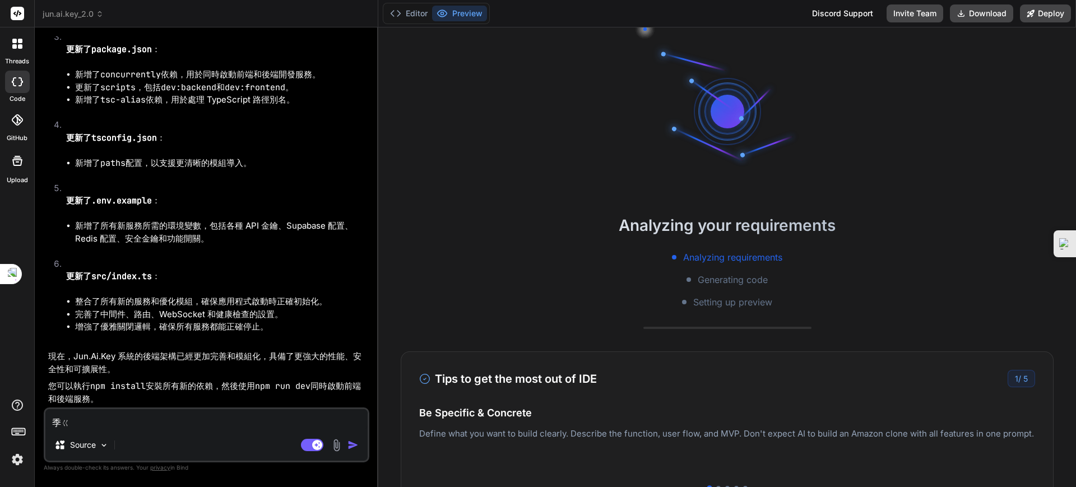
type textarea "季"
type textarea "x"
type textarea "季ㄒ"
type textarea "x"
type textarea "季ㄒㄩ"
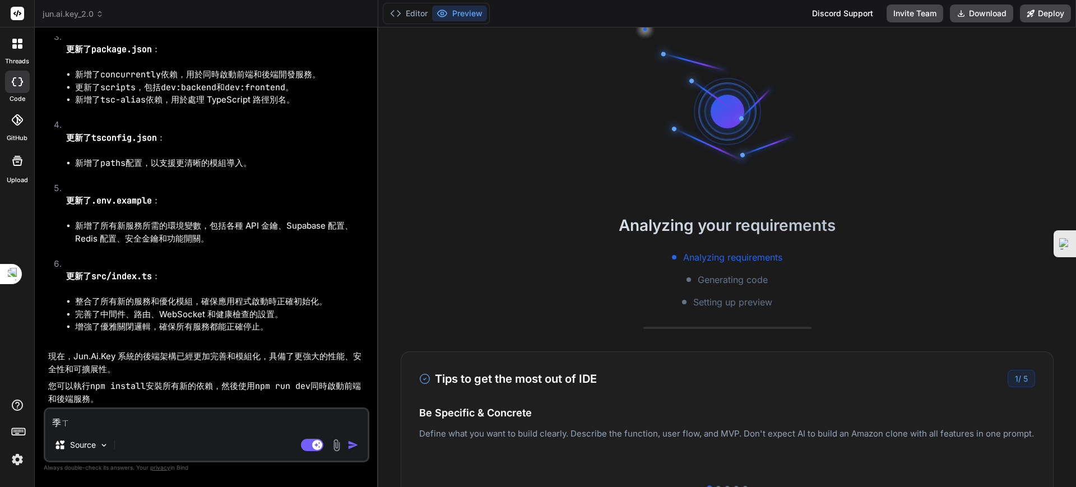
type textarea "x"
type textarea "季ㄓㄩ"
type textarea "x"
type textarea "季ㄓㄩˋ"
type textarea "x"
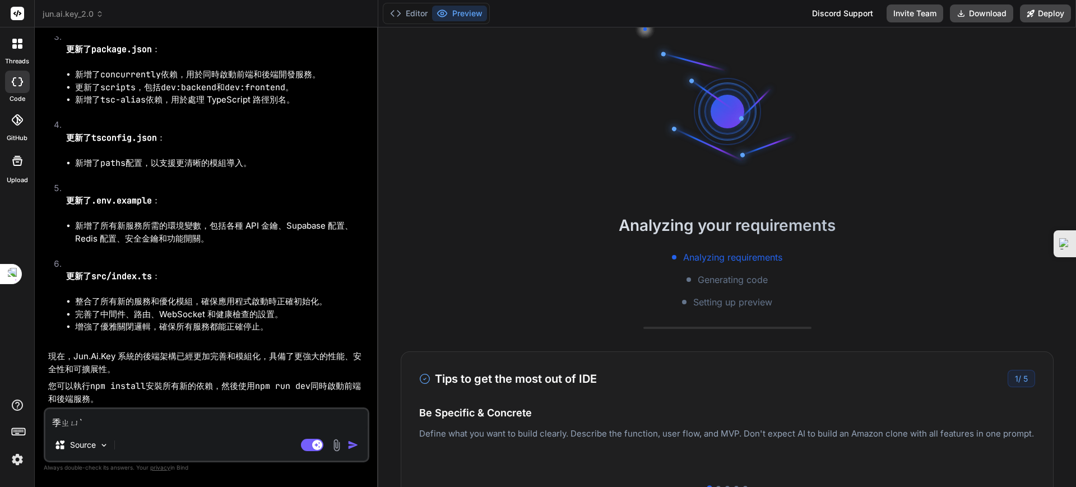
type textarea "季ㄐㄩ"
type textarea "x"
type textarea "季ㄐㄩㄥ"
type textarea "x"
type textarea "季"
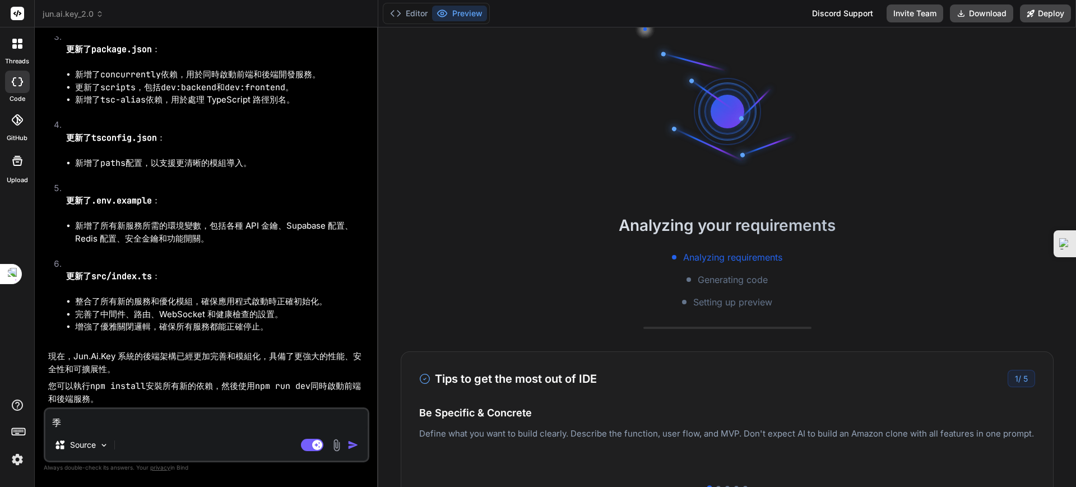
type textarea "x"
type textarea "ㄐ"
type textarea "x"
type textarea "ㄐㄧ"
type textarea "x"
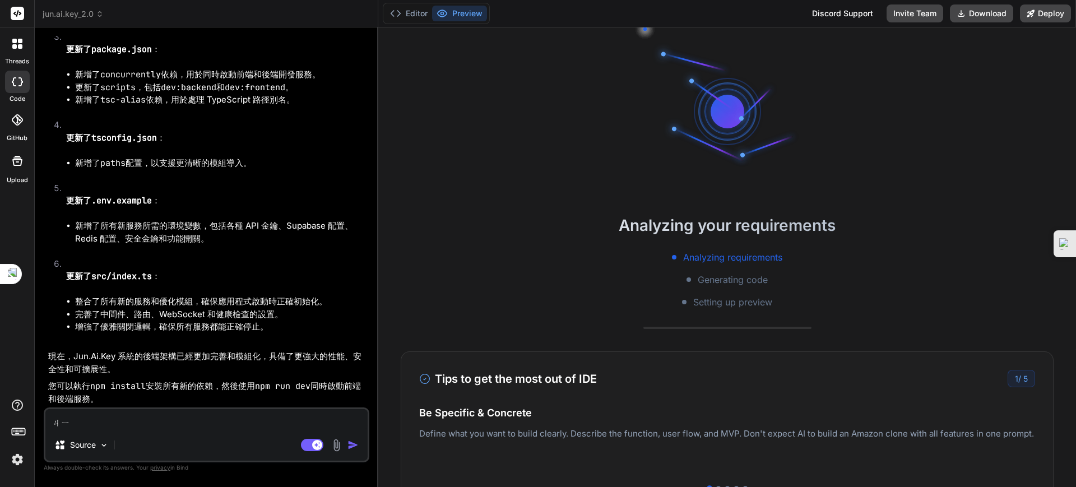
type textarea "ㄐ"
type textarea "x"
type textarea "ㄐㄧ"
type textarea "x"
type textarea "季"
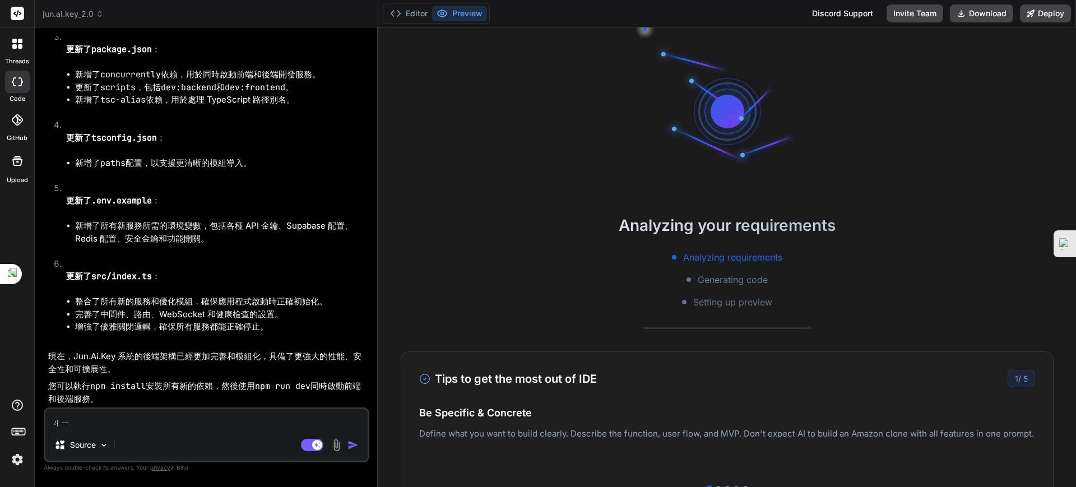
type textarea "x"
type textarea "季ㄒ"
type textarea "x"
type textarea "季ㄒㄩ"
type textarea "x"
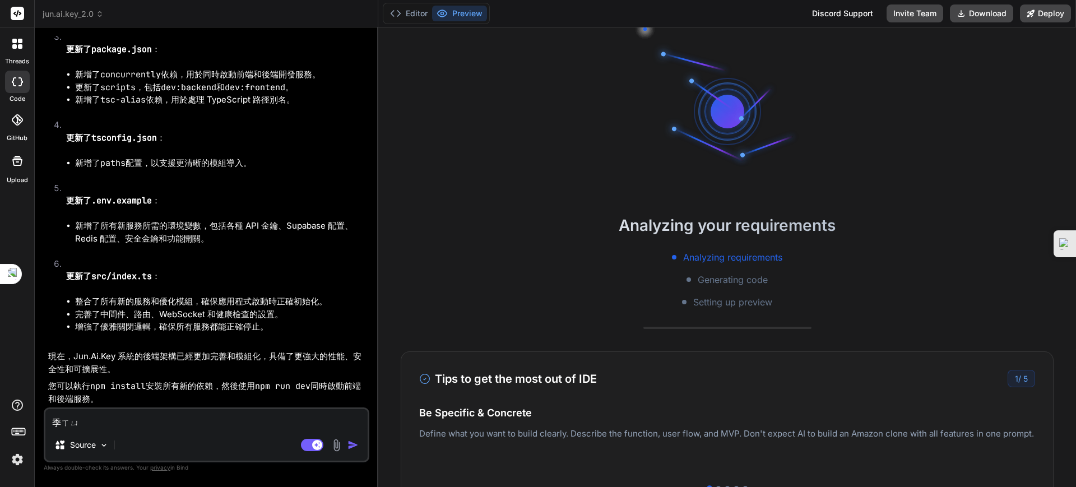
type textarea "繼續"
type textarea "x"
type textarea "繼續ㄓ"
type textarea "x"
type textarea "繼續"
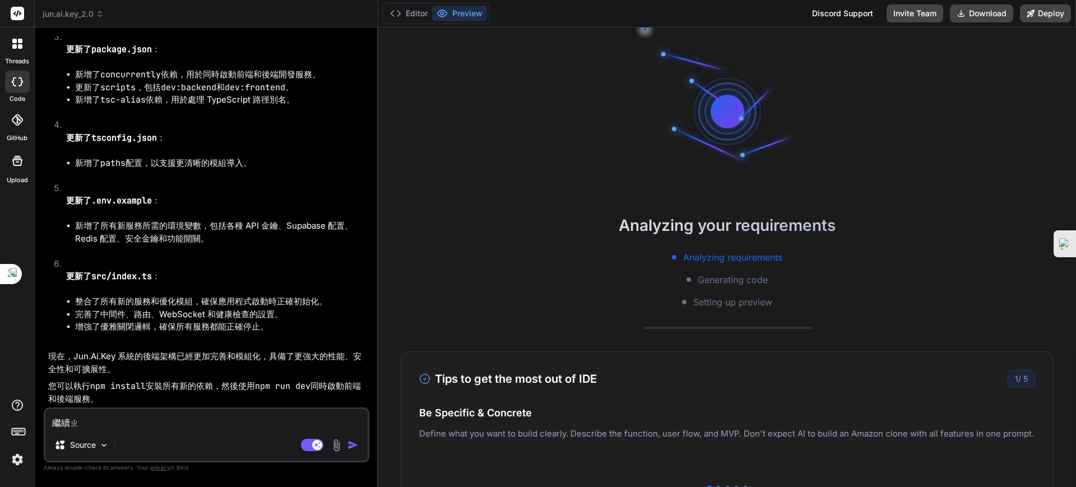
type textarea "x"
type textarea "繼續ㄍ"
type textarea "x"
type textarea "繼續ㄍㄥ"
type textarea "x"
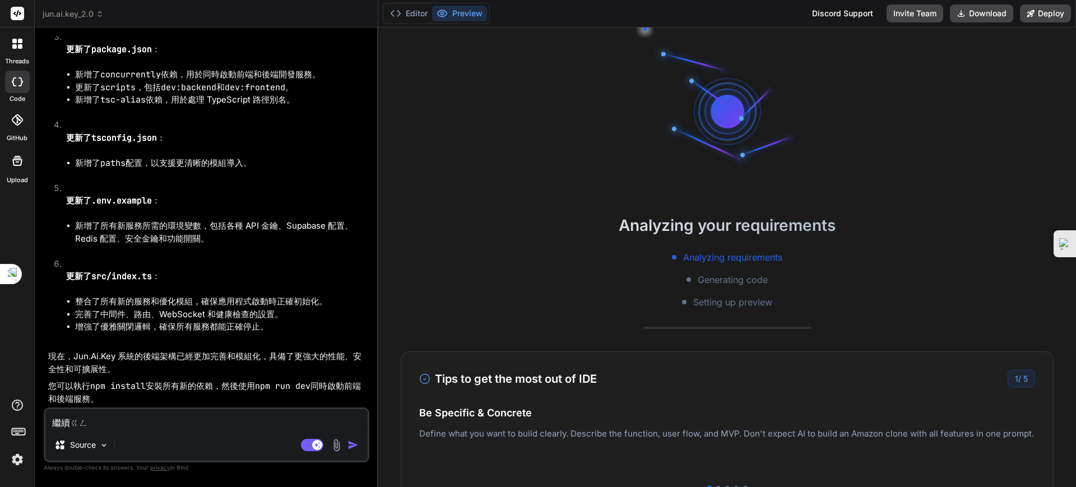
type textarea "繼續更"
type textarea "x"
type textarea "繼續更ㄒ"
type textarea "x"
type textarea "繼續更ㄒㄧ"
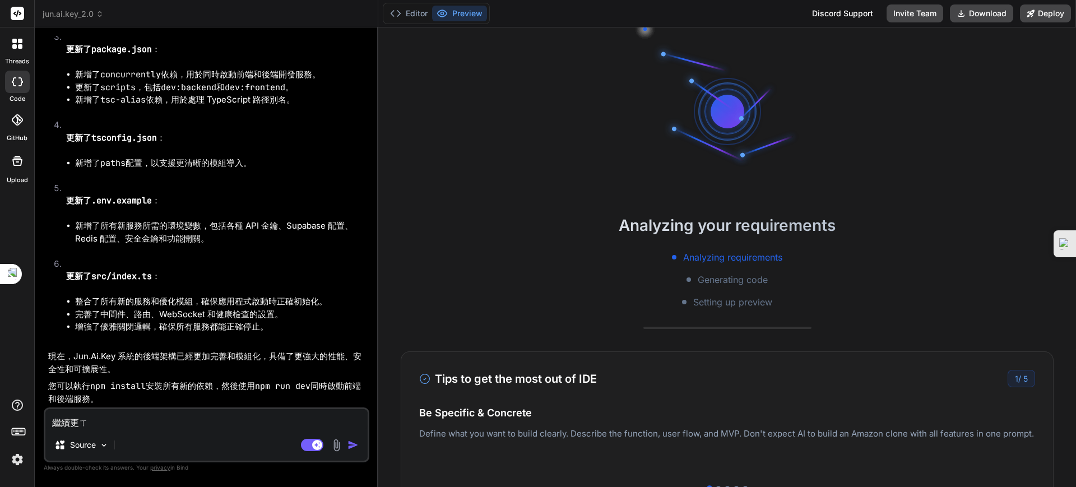
type textarea "x"
type textarea "繼續更ㄒㄧㄣ"
type textarea "x"
type textarea "繼續更新"
type textarea "x"
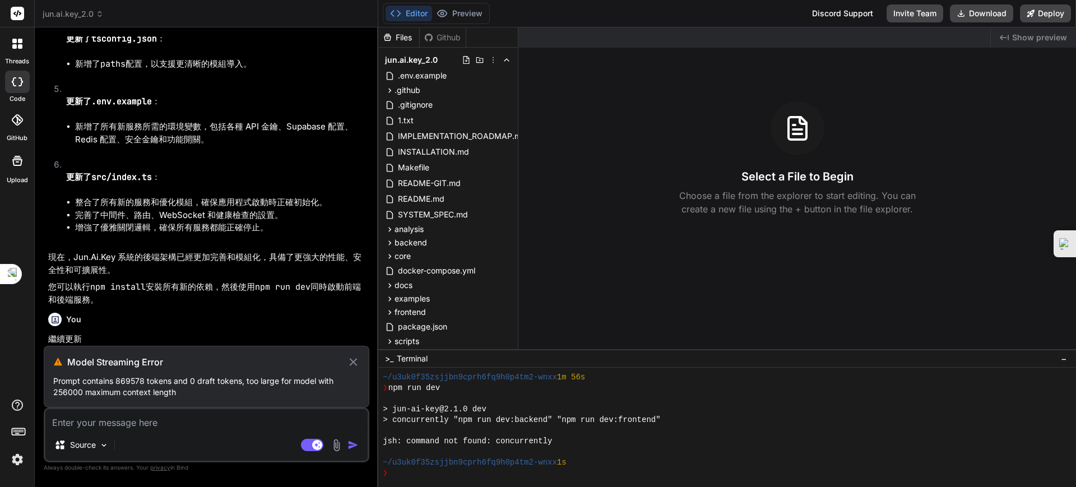
scroll to position [8380, 0]
drag, startPoint x: 287, startPoint y: 320, endPoint x: 273, endPoint y: 361, distance: 43.2
click at [273, 361] on h3 "Model Streaming Error" at bounding box center [207, 361] width 280 height 13
click at [349, 358] on icon at bounding box center [353, 361] width 13 height 13
type textarea "x"
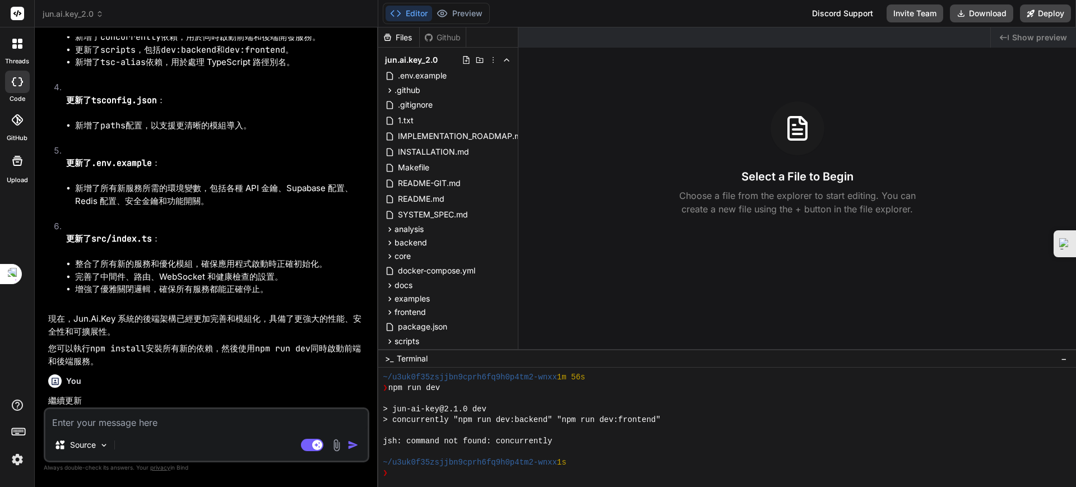
scroll to position [8319, 0]
drag, startPoint x: 219, startPoint y: 431, endPoint x: 220, endPoint y: 424, distance: 6.7
click at [220, 429] on div "Source Agent Mode. When this toggle is activated, AI automatically makes decisi…" at bounding box center [207, 434] width 326 height 55
click at [220, 424] on textarea at bounding box center [206, 419] width 322 height 20
type textarea "ㄊ"
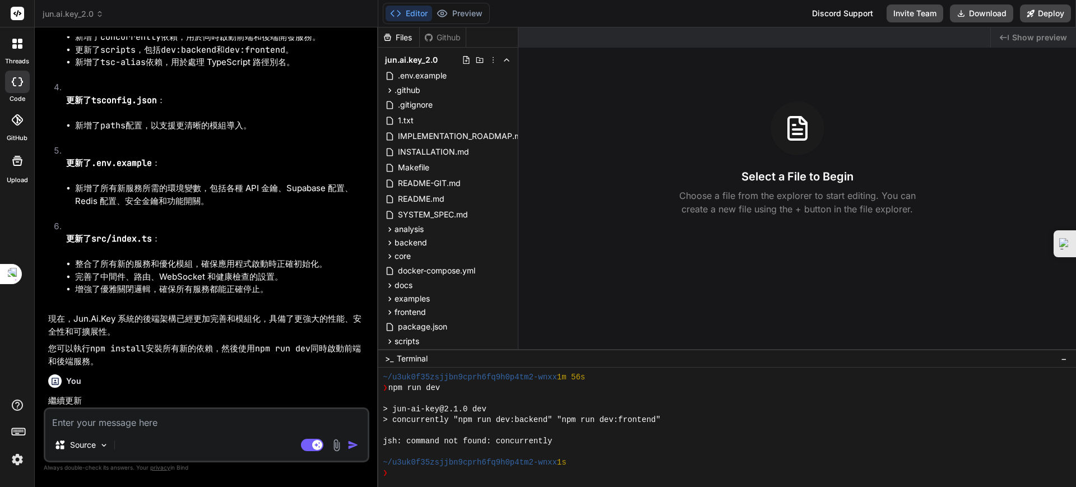
type textarea "x"
type textarea "ㄊㄨㄚ"
type textarea "x"
type textarea "ㄊㄨㄚˉ"
type textarea "x"
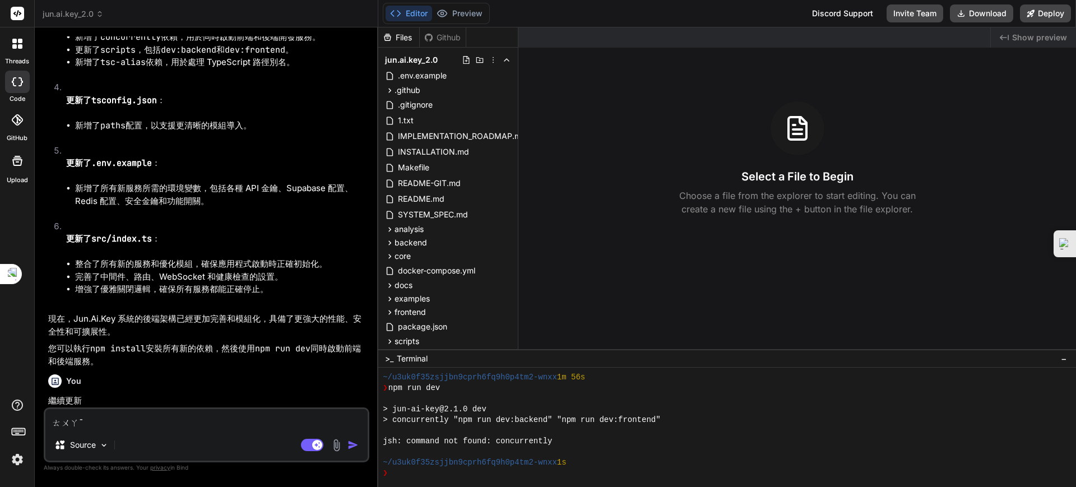
type textarea "ㄒㄨㄚ"
type textarea "x"
type textarea "ㄒㄧㄚ"
type textarea "x"
type textarea "ㄒㄧㄢ"
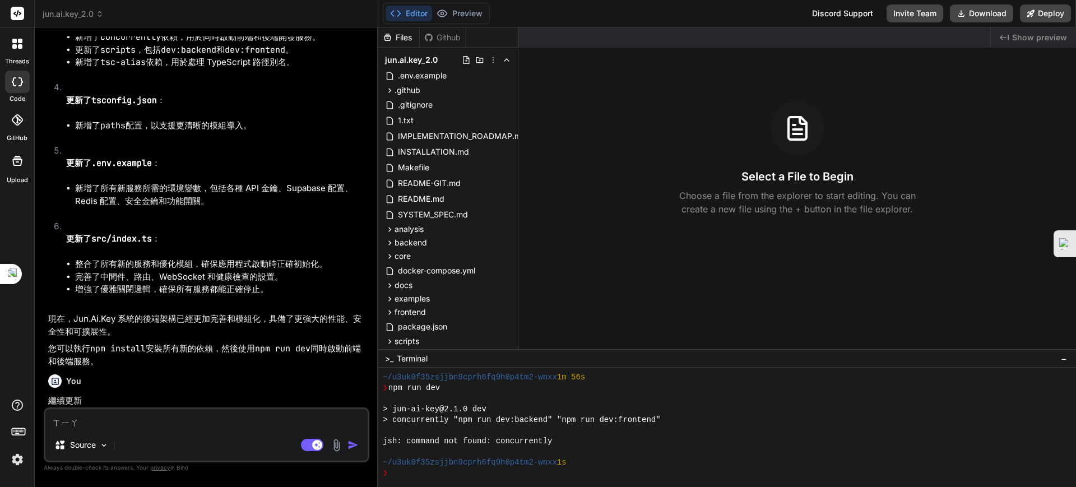
type textarea "x"
type textarea "ㄒㄧ"
type textarea "x"
type textarea "ㄒ"
type textarea "x"
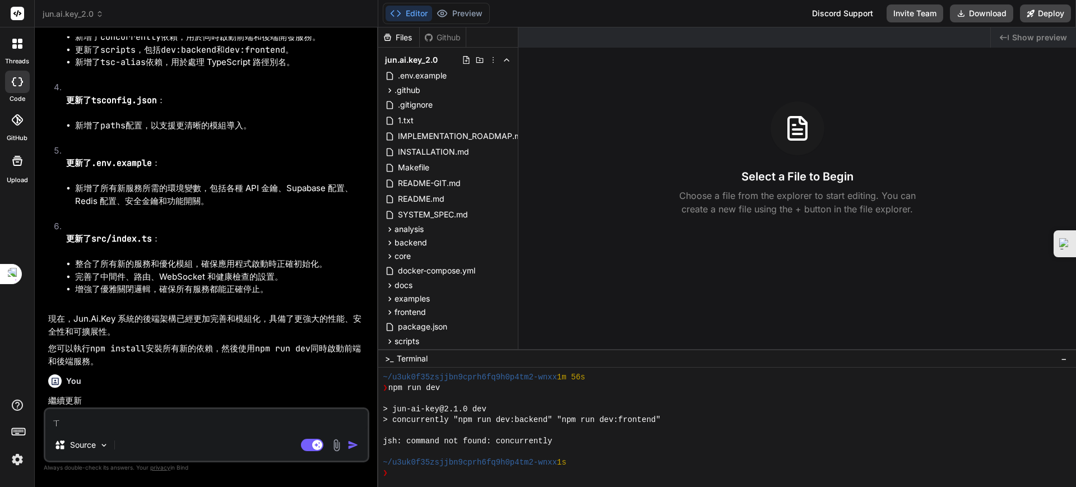
type textarea "x"
type textarea "ㄖ"
type textarea "x"
type textarea "ㄖㄨ"
type textarea "x"
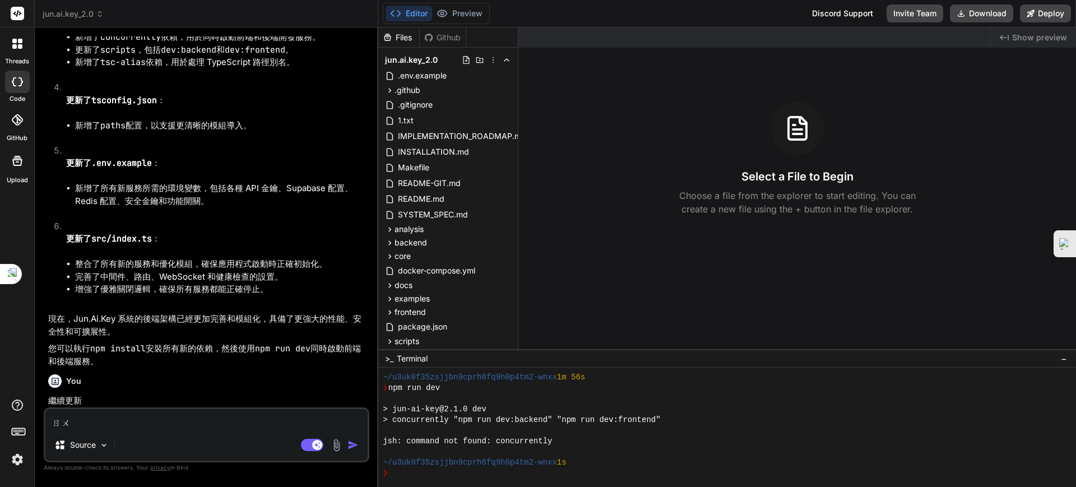
type textarea "如"
type textarea "x"
type textarea "如ㄒ"
type textarea "x"
type textarea "如ㄒㄜ"
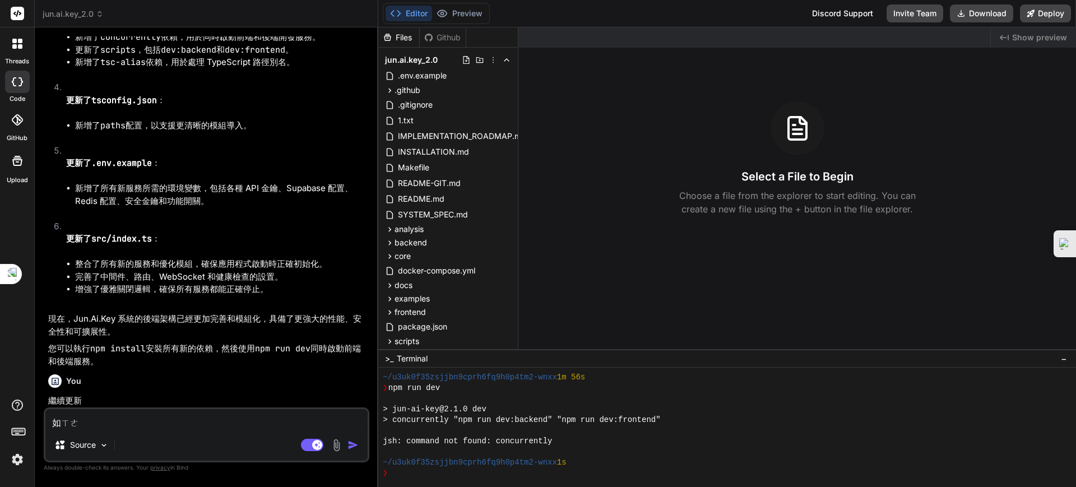
type textarea "x"
type textarea "如ㄒㄜˊ"
type textarea "x"
type textarea "如ㄒㄧㄜ"
type textarea "x"
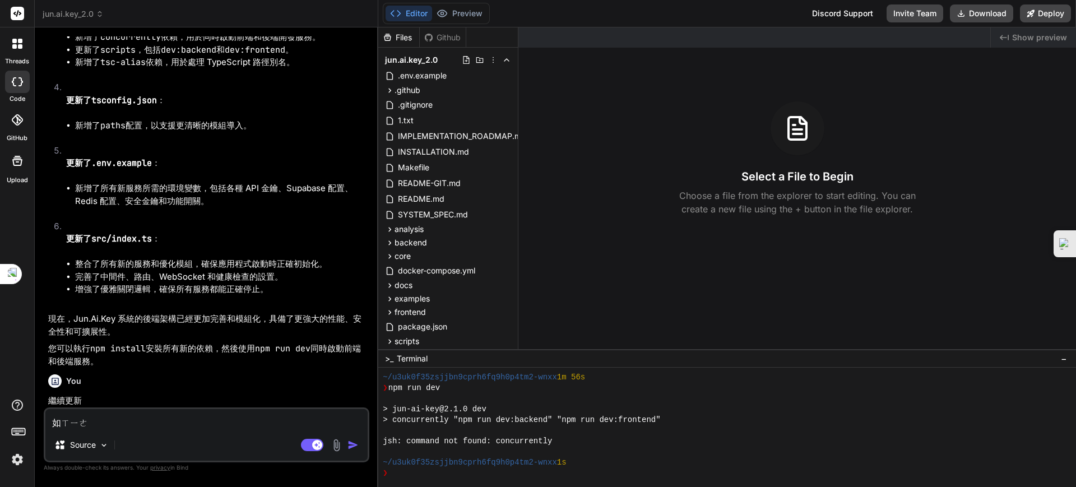
type textarea "如ㄖㄧㄜ"
type textarea "x"
type textarea "如ㄖㄧㄜˉ"
type textarea "x"
type textarea "如ㄖㄧ"
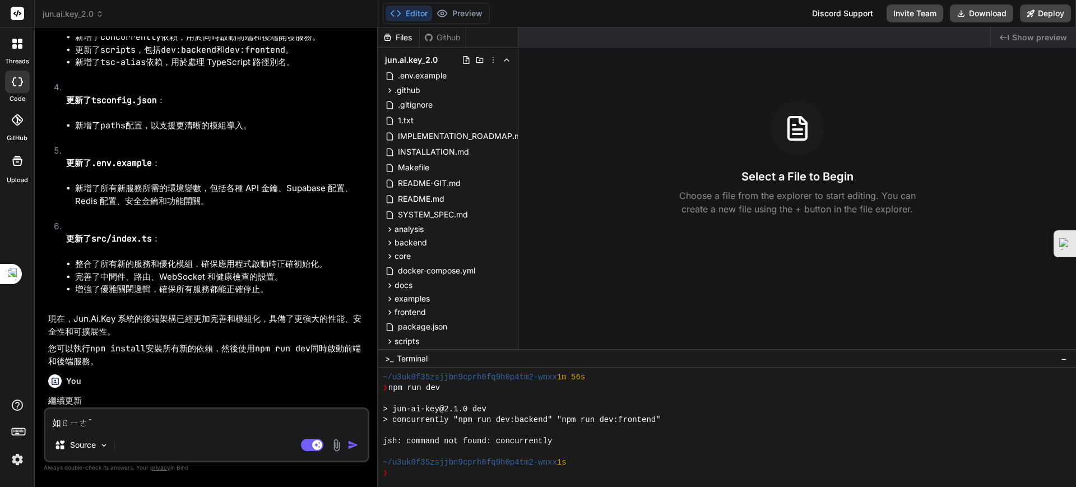
type textarea "x"
type textarea "如ㄖ"
type textarea "x"
type textarea "如ㄏ"
type textarea "x"
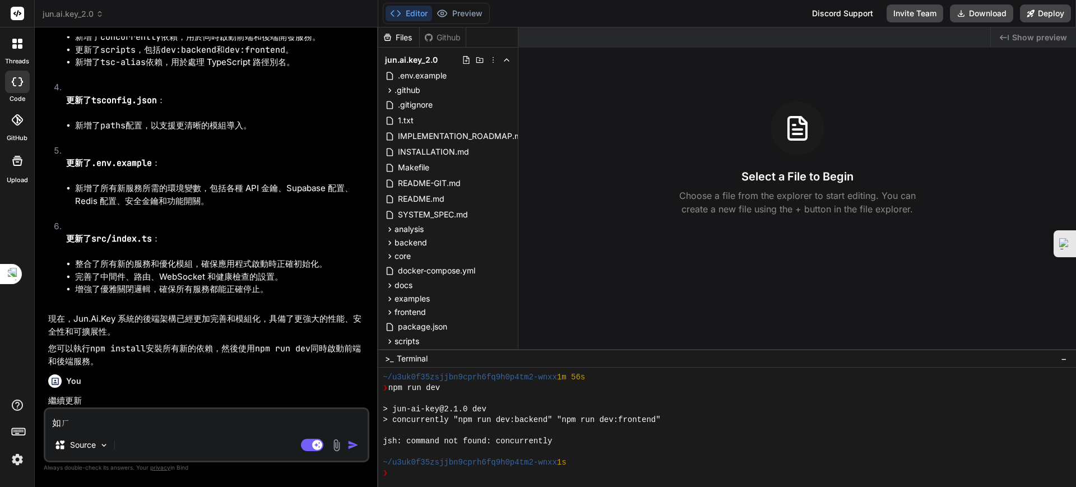
type textarea "如ㄒ"
type textarea "x"
type textarea "如ㄒㄜ"
type textarea "x"
type textarea "如ㄒ"
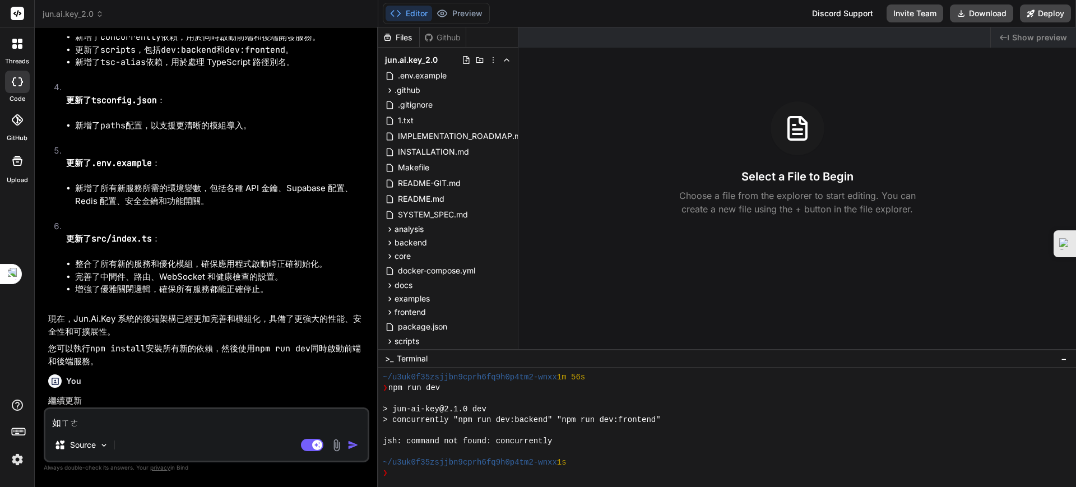
type textarea "x"
type textarea "如ㄏ"
type textarea "x"
type textarea "如ㄏㄜ"
type textarea "x"
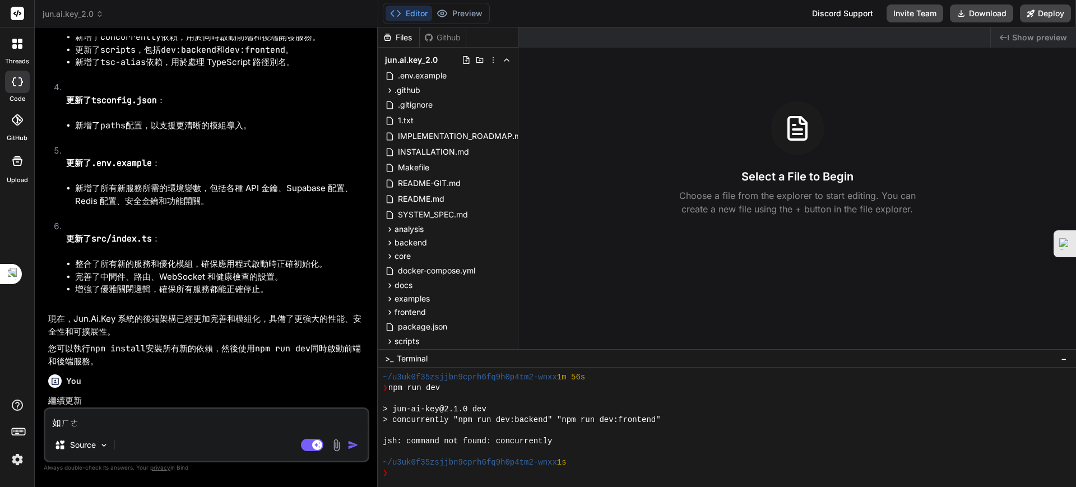
type textarea "如何"
type textarea "x"
type textarea "如何ㄒ"
type textarea "x"
type textarea "如何ㄒㄧ"
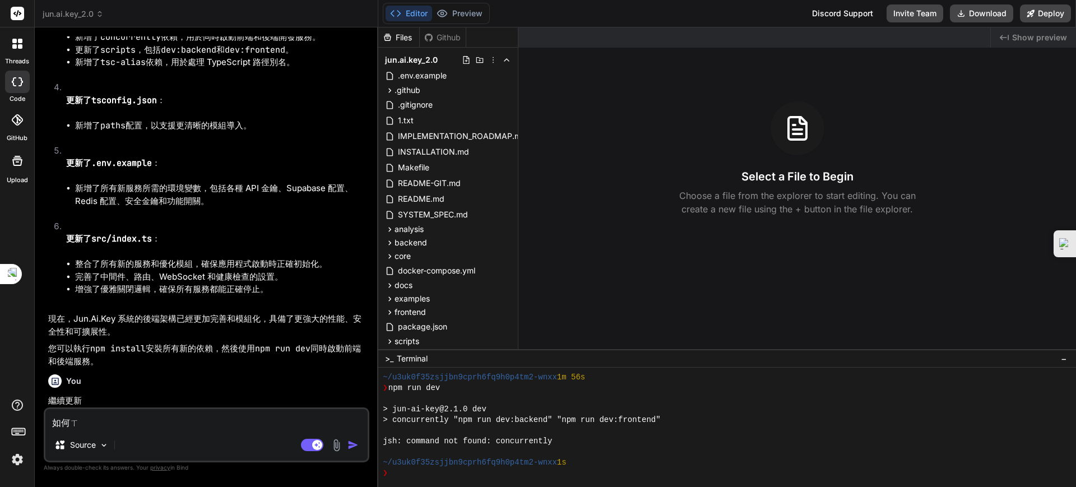
type textarea "x"
type textarea "如何ㄒㄧㄡ"
type textarea "x"
type textarea "如何修"
type textarea "x"
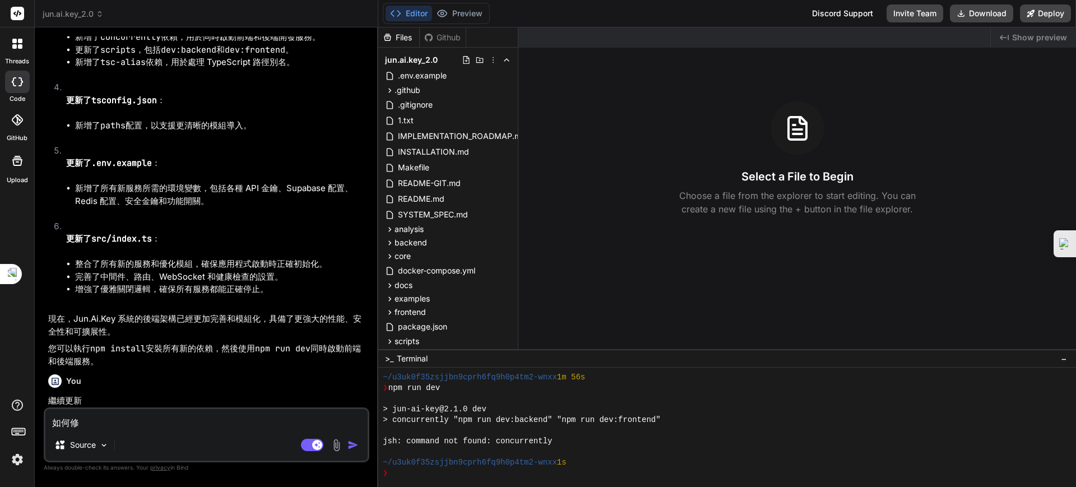
type textarea "如何修ㄈ"
type textarea "x"
type textarea "如何修ㄈㄨ"
type textarea "x"
type textarea "如何修復"
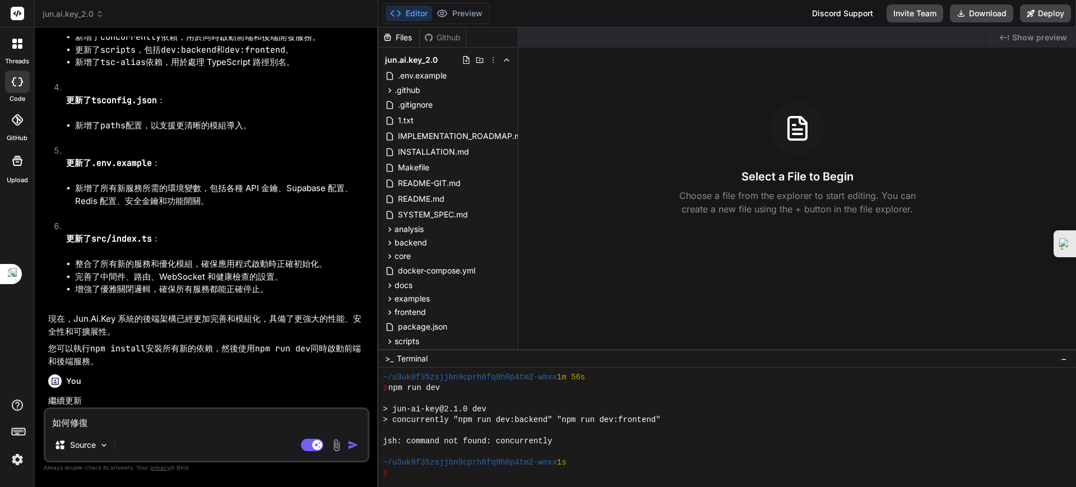
type textarea "x"
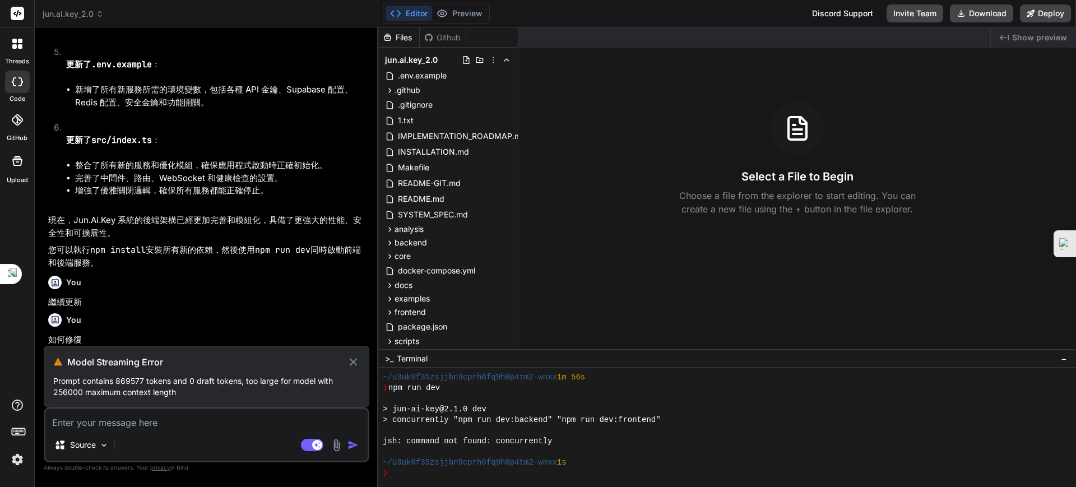
scroll to position [8417, 0]
click at [182, 421] on textarea at bounding box center [206, 419] width 322 height 20
click at [62, 443] on icon at bounding box center [59, 444] width 9 height 8
type textarea "x"
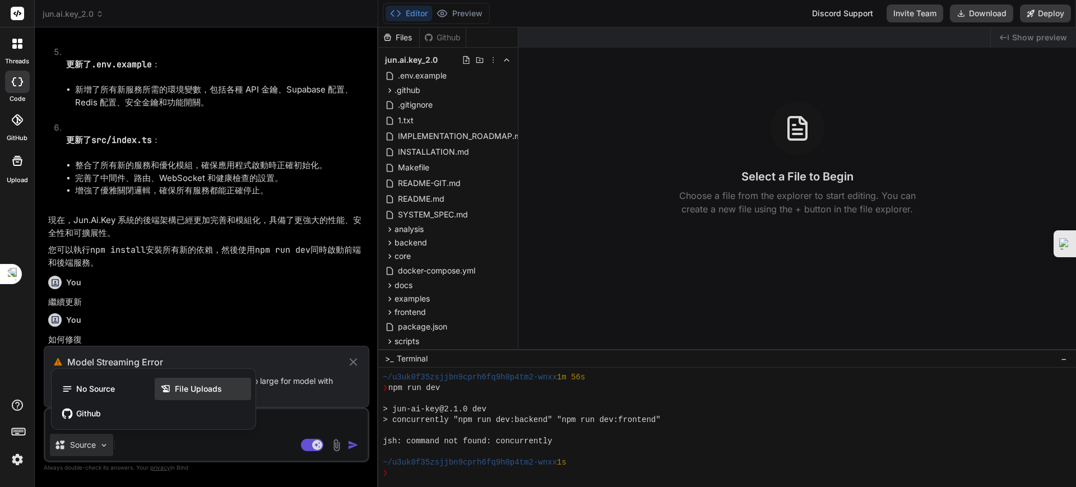
click at [165, 389] on icon at bounding box center [165, 388] width 8 height 7
click at [14, 461] on img at bounding box center [17, 459] width 19 height 19
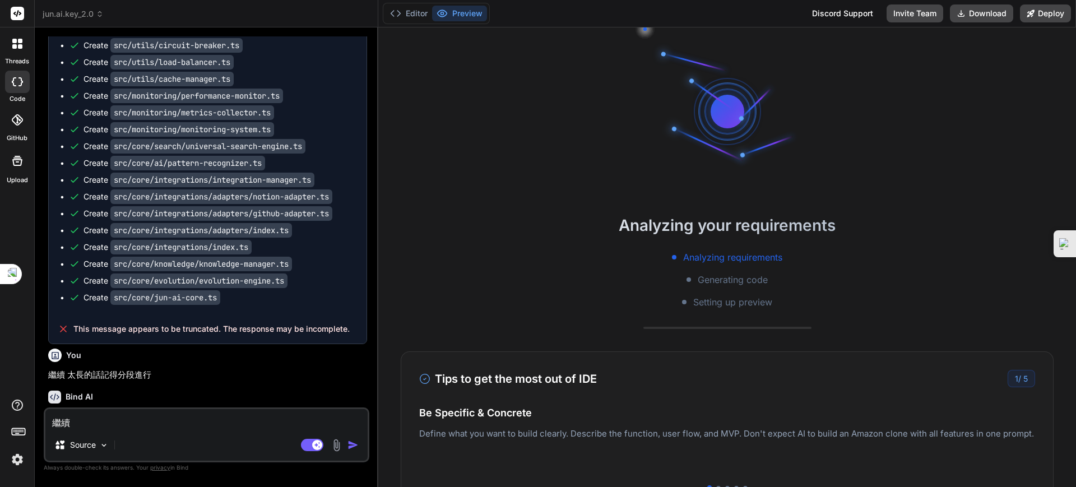
type textarea "x"
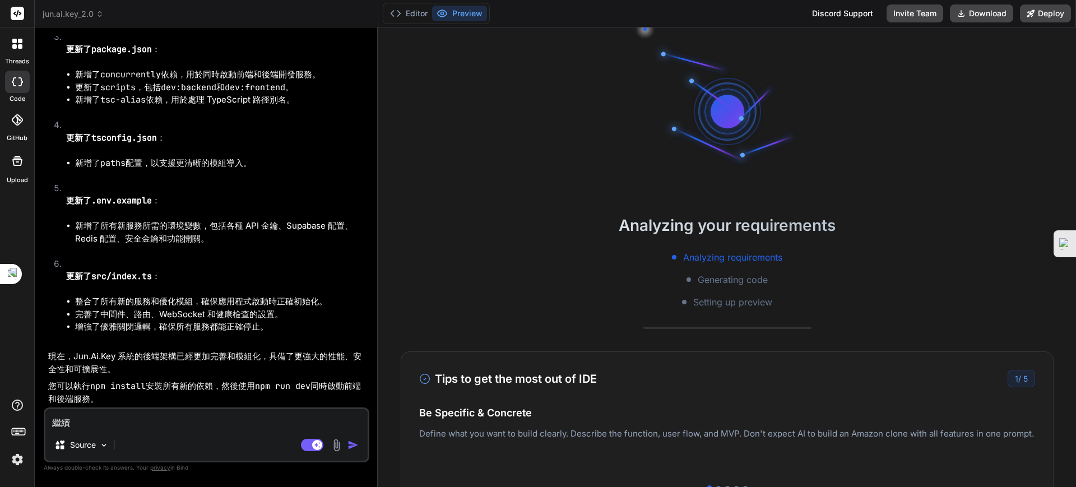
scroll to position [7957, 0]
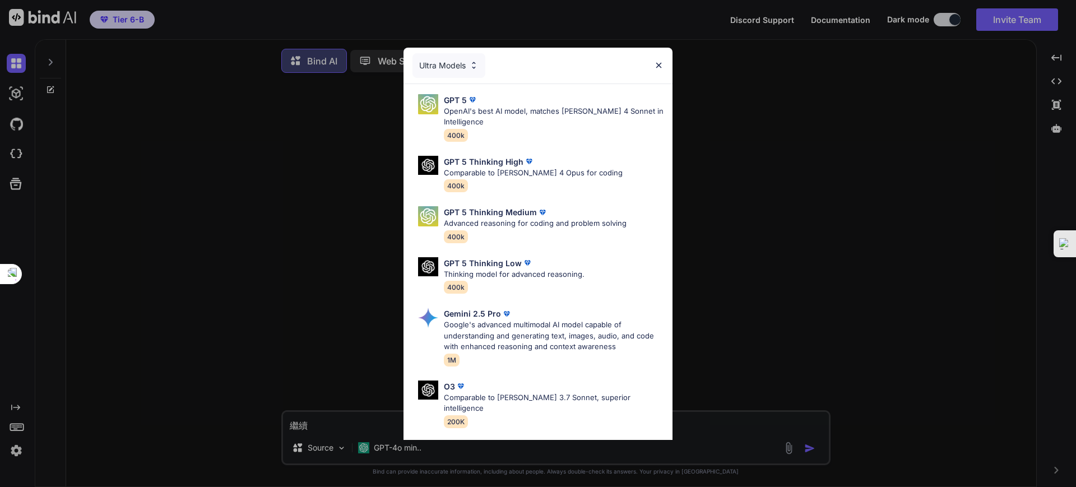
type textarea "x"
click at [769, 106] on div "Ultra Models GPT 5 OpenAI's best AI model, matches Claude 4 Sonnet in Intellige…" at bounding box center [538, 243] width 1076 height 487
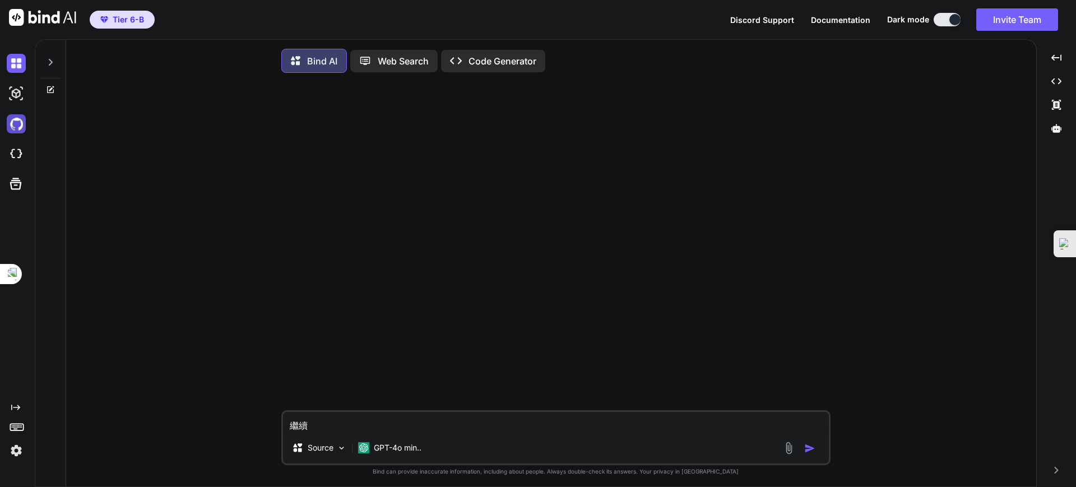
click at [16, 125] on img at bounding box center [16, 123] width 19 height 19
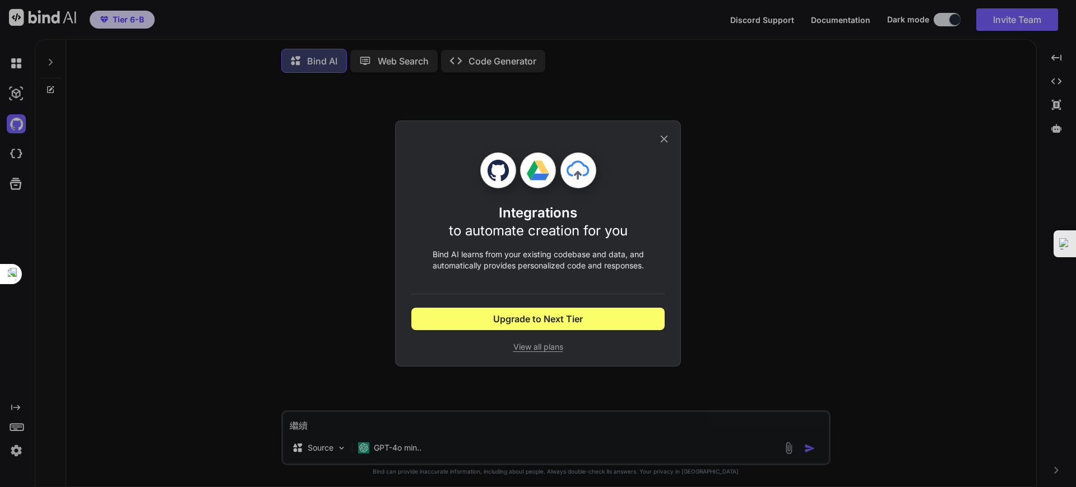
click at [20, 99] on div "Integrations to automate creation for you Bind AI learns from your existing cod…" at bounding box center [538, 243] width 1076 height 487
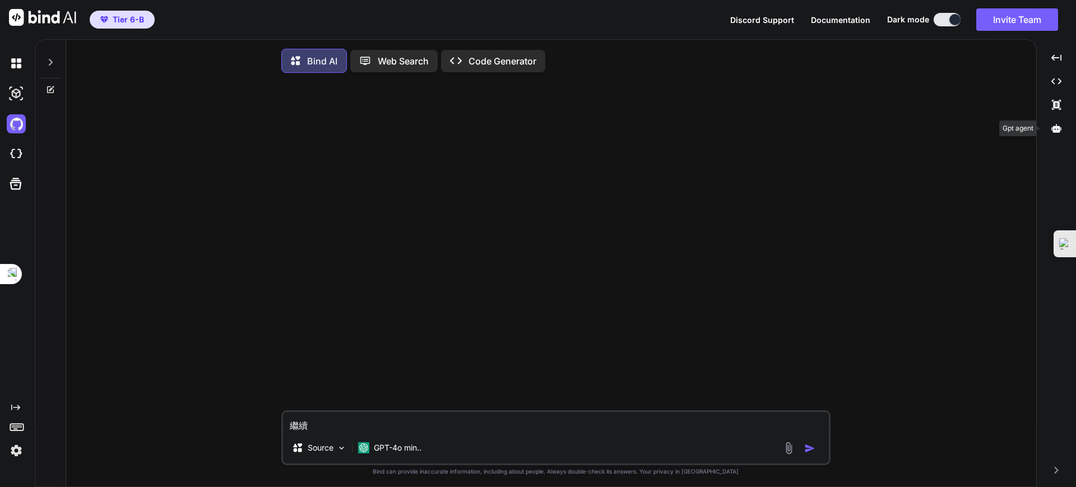
drag, startPoint x: 1052, startPoint y: 129, endPoint x: 1010, endPoint y: 136, distance: 43.0
click at [1051, 129] on icon at bounding box center [1056, 128] width 10 height 10
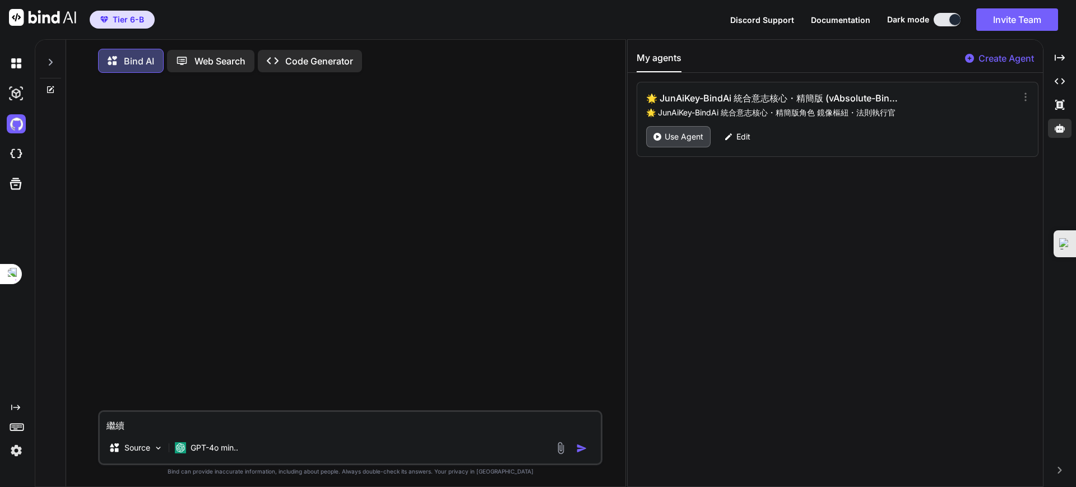
click at [686, 136] on p "Use Agent" at bounding box center [684, 136] width 39 height 11
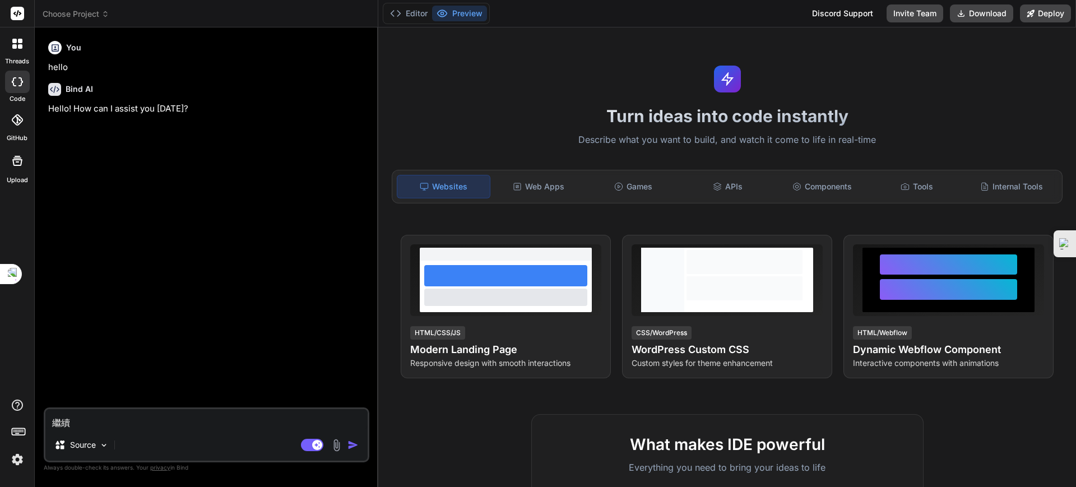
click at [10, 80] on div at bounding box center [17, 82] width 25 height 22
click at [26, 53] on div at bounding box center [18, 44] width 24 height 24
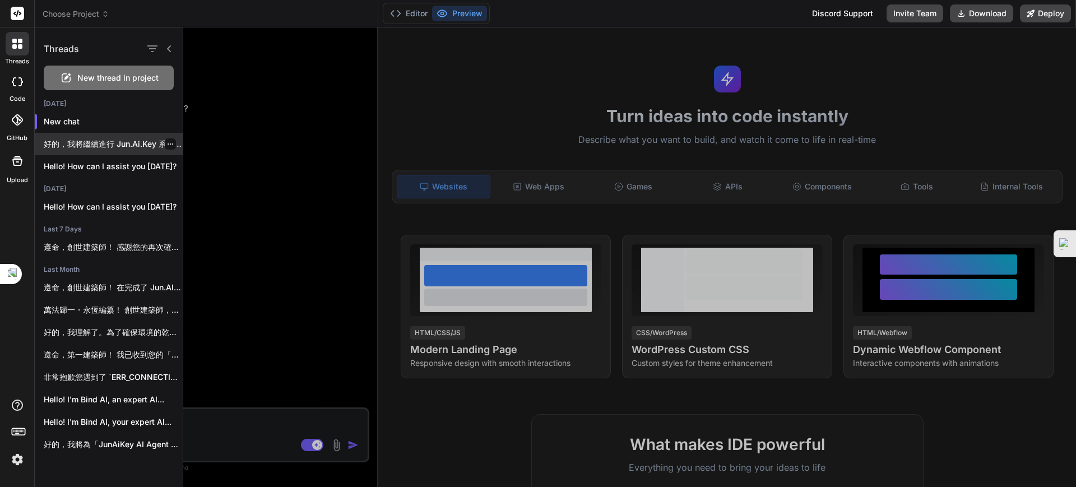
click at [90, 135] on div "好的，我將繼續進行 Jun.Ai.Key 系統的全面更新與優化。上次的 `src/core/jun-ai-core.ts` 檔案被截斷了，我將從那裡繼續，並補…" at bounding box center [109, 144] width 148 height 22
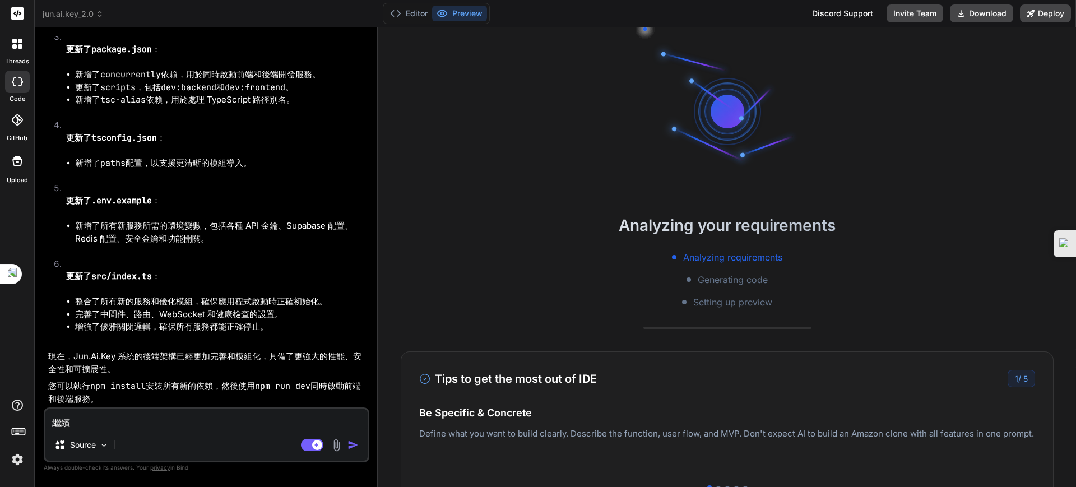
scroll to position [8281, 0]
click at [152, 416] on textarea "繼續" at bounding box center [206, 419] width 322 height 20
drag, startPoint x: 360, startPoint y: 439, endPoint x: 352, endPoint y: 441, distance: 8.2
click at [352, 441] on button "button" at bounding box center [355, 444] width 16 height 11
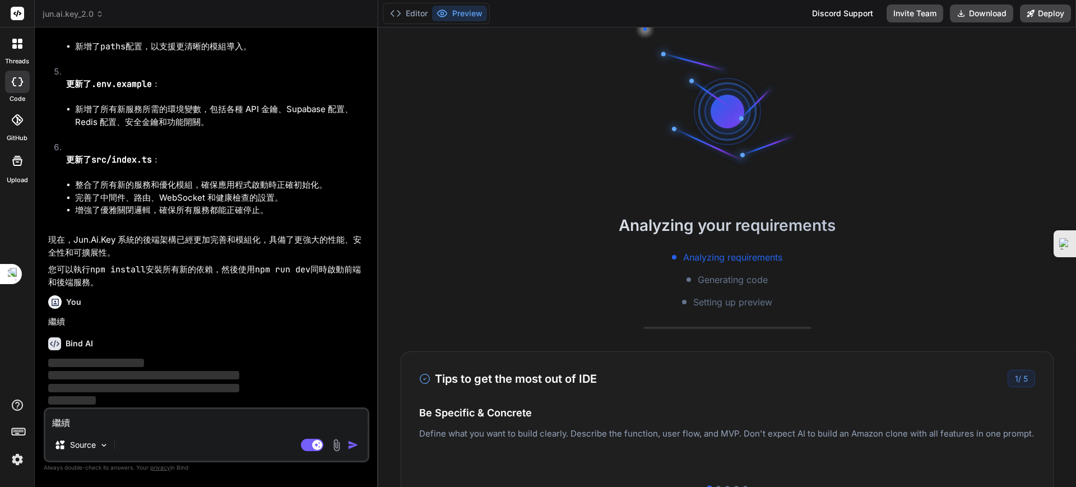
click at [352, 441] on img "button" at bounding box center [352, 444] width 11 height 11
click at [239, 420] on textarea "繼續" at bounding box center [206, 419] width 322 height 20
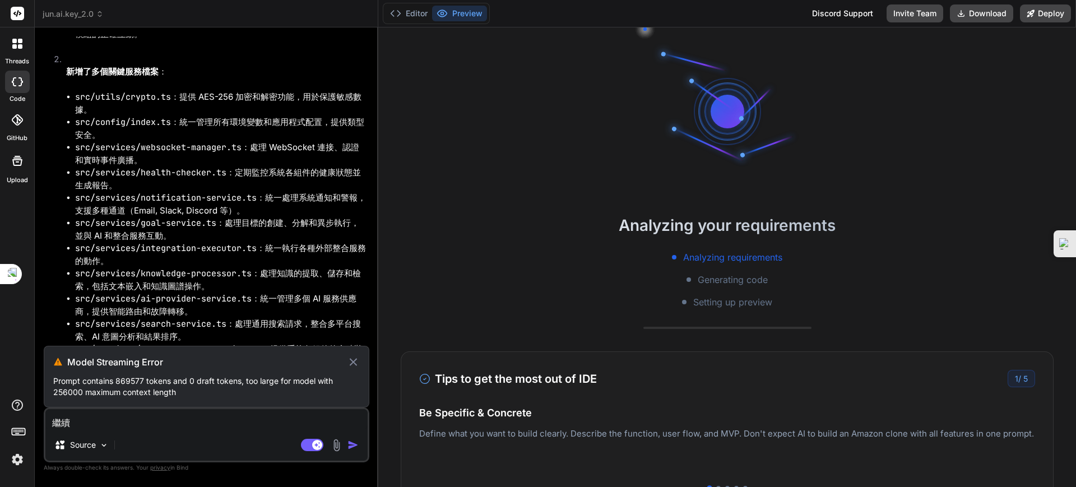
scroll to position [6691, 0]
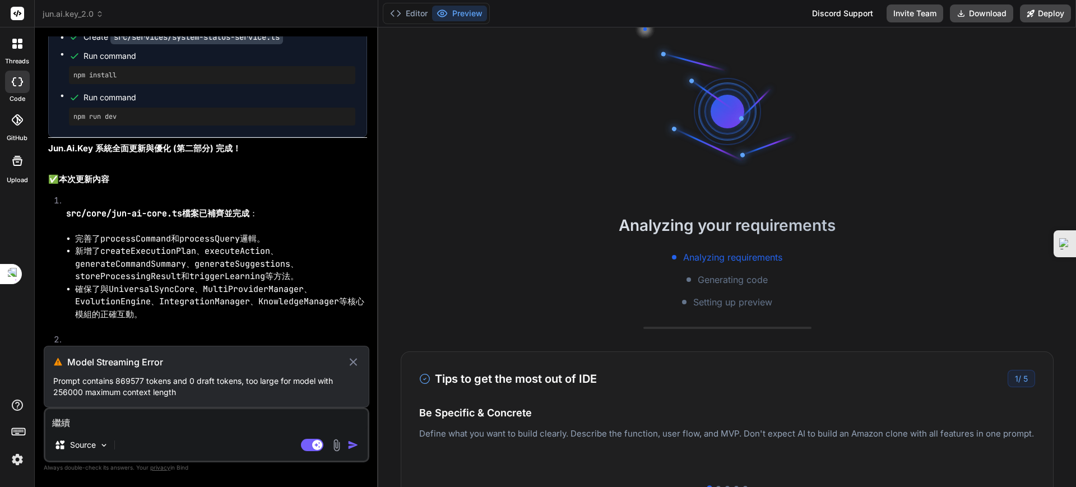
click at [848, 16] on div "Discord Support" at bounding box center [842, 13] width 75 height 18
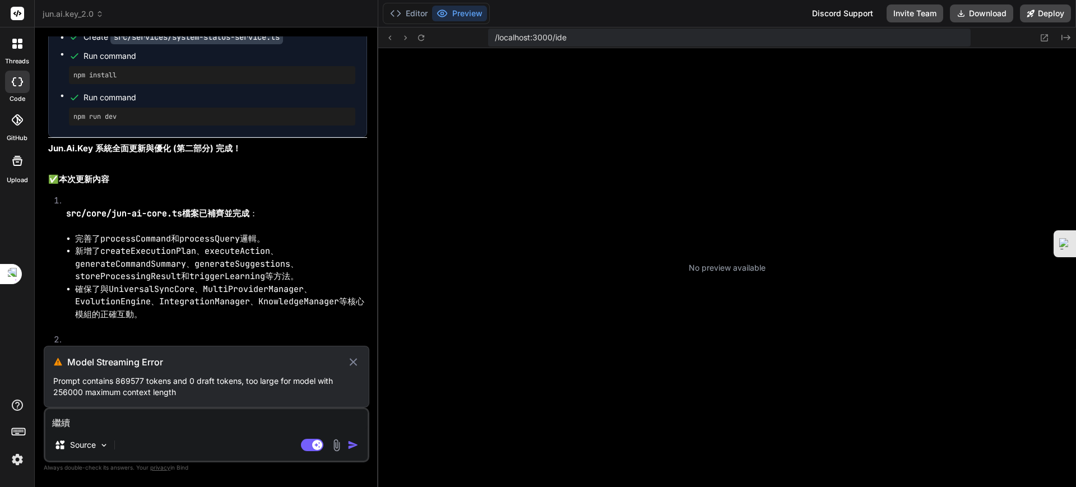
type textarea "x"
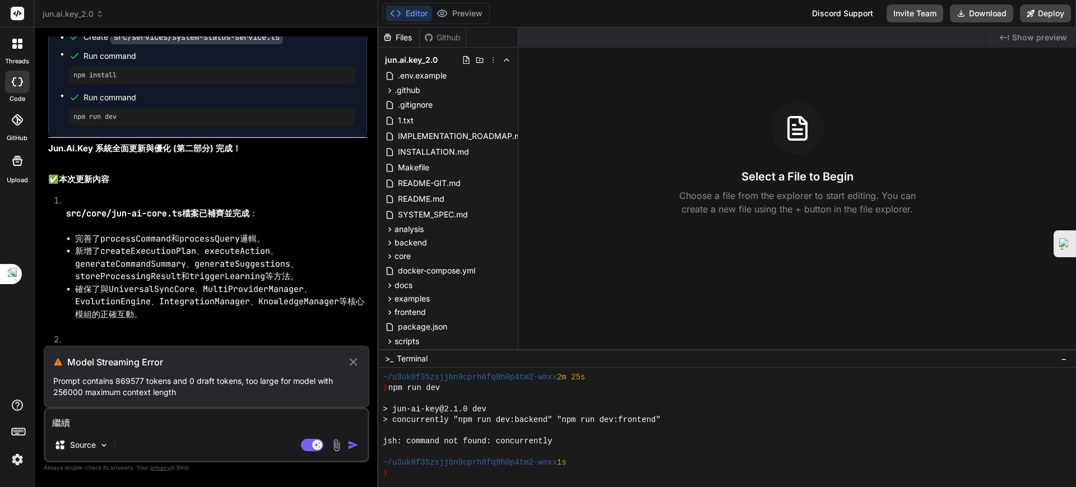
scroll to position [149, 0]
